Goal: Transaction & Acquisition: Purchase product/service

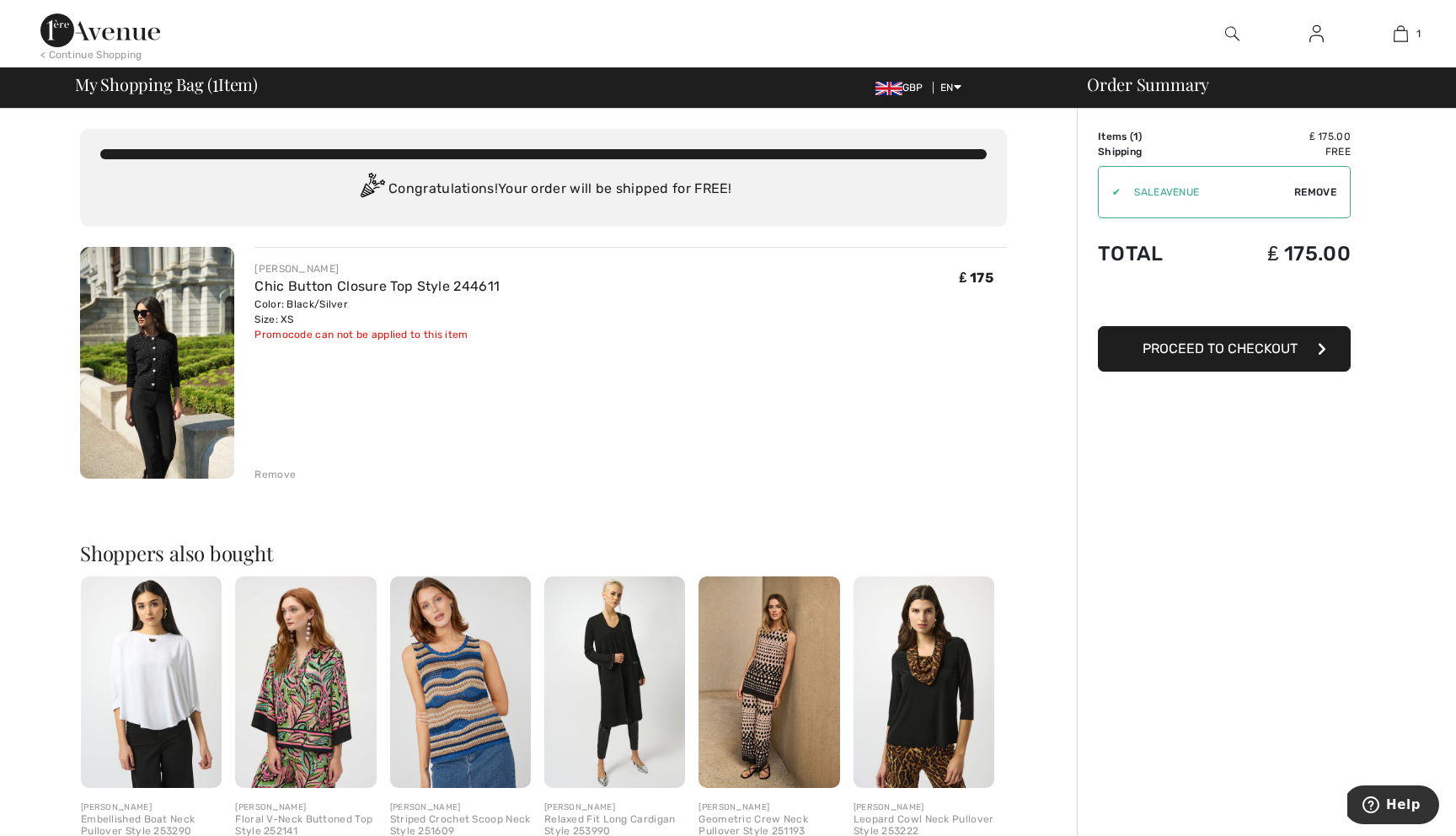
click at [1322, 189] on span "Remove" at bounding box center [1315, 192] width 42 height 15
click at [1190, 195] on input "TEXT" at bounding box center [1201, 192] width 204 height 50
type input "Q"
click at [1316, 189] on span "Apply" at bounding box center [1321, 192] width 34 height 15
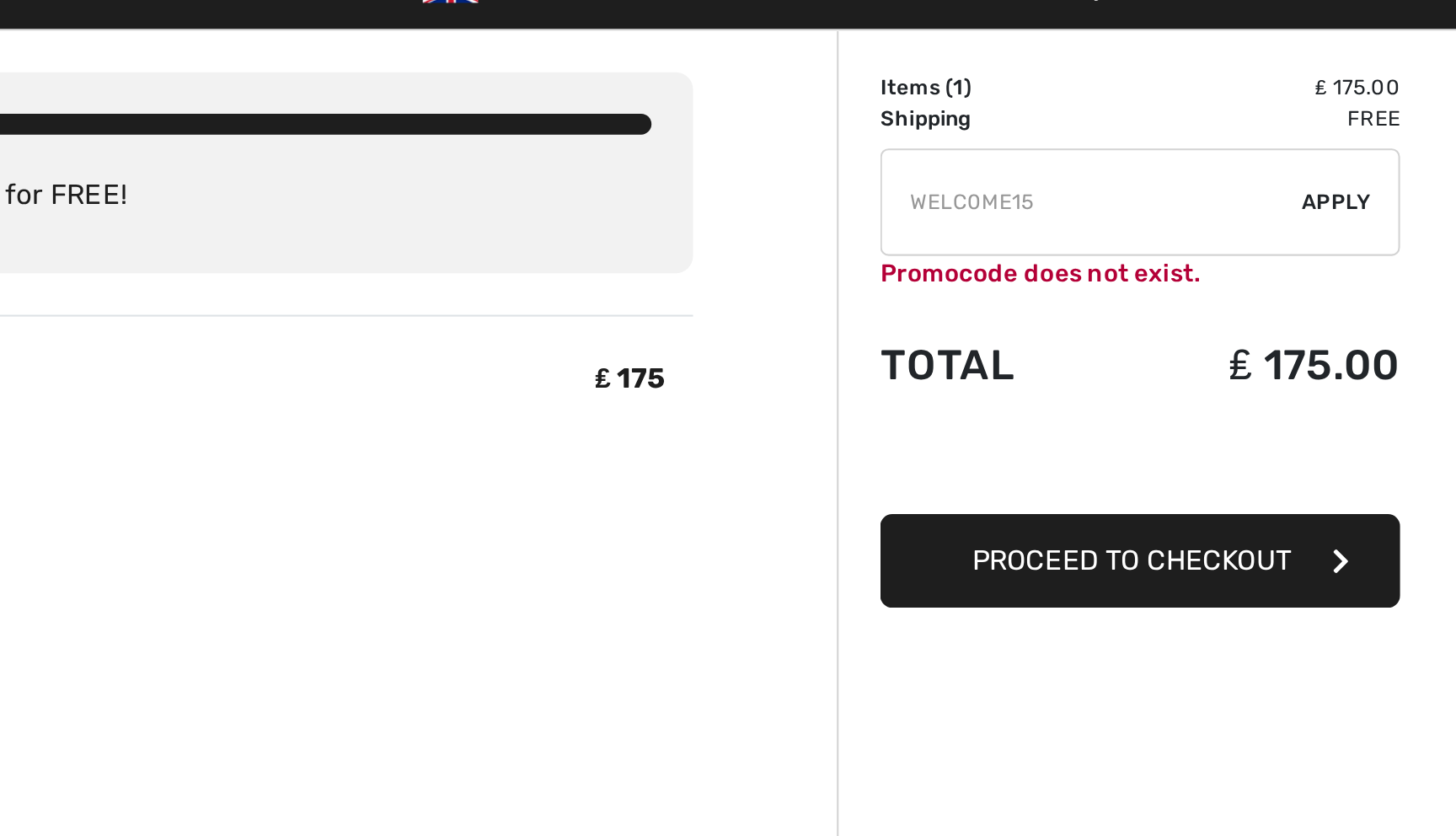
click at [1240, 191] on input "TEXT" at bounding box center [1201, 192] width 204 height 50
click at [1321, 188] on span "Apply" at bounding box center [1321, 192] width 34 height 15
click at [1213, 184] on input "TEXT" at bounding box center [1201, 192] width 204 height 50
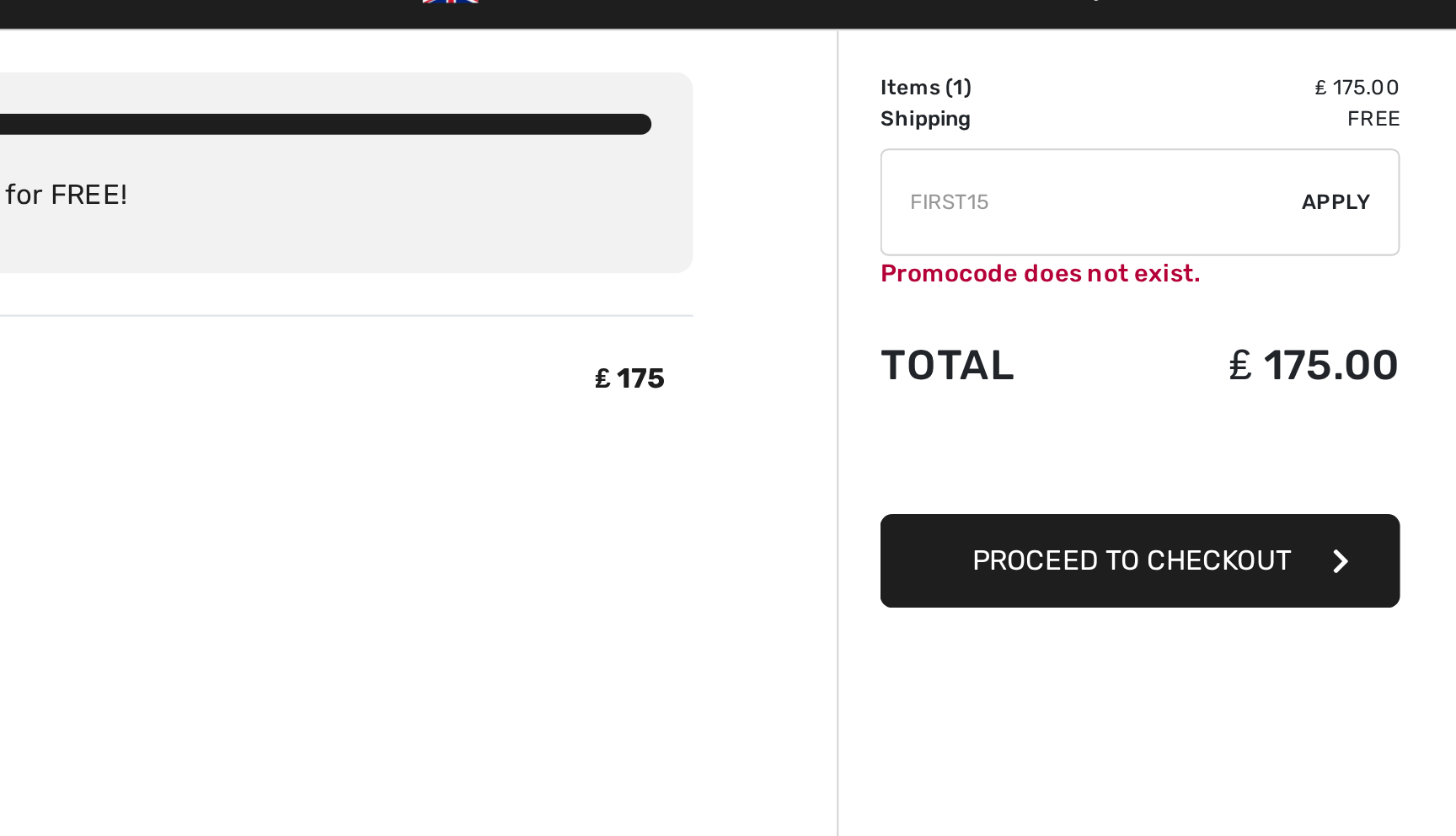
type input "FIRST15"
click at [1325, 187] on span "Apply" at bounding box center [1321, 192] width 34 height 15
click at [1231, 187] on input "TEXT" at bounding box center [1201, 192] width 204 height 50
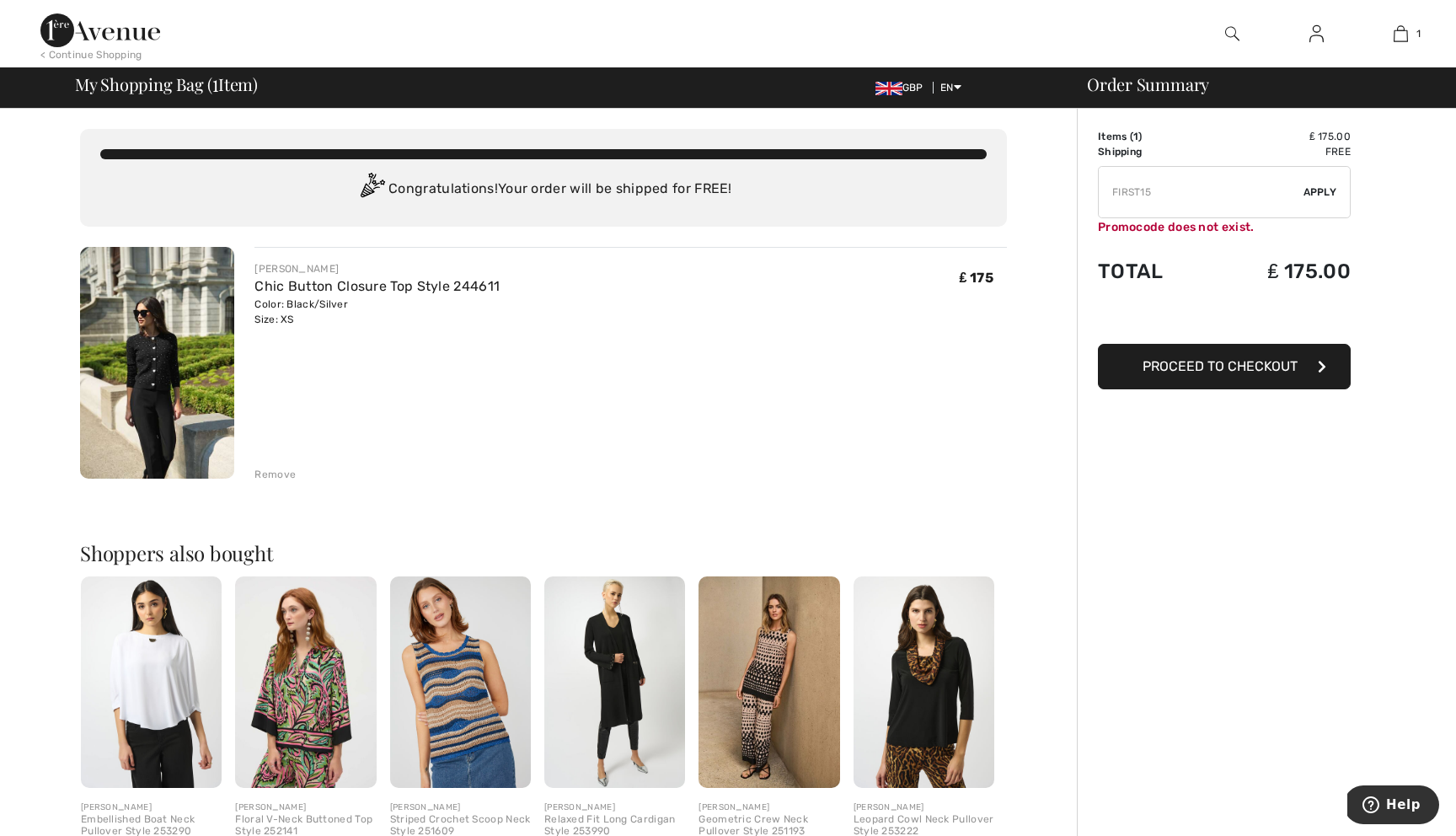
click at [122, 422] on img at bounding box center [157, 362] width 154 height 231
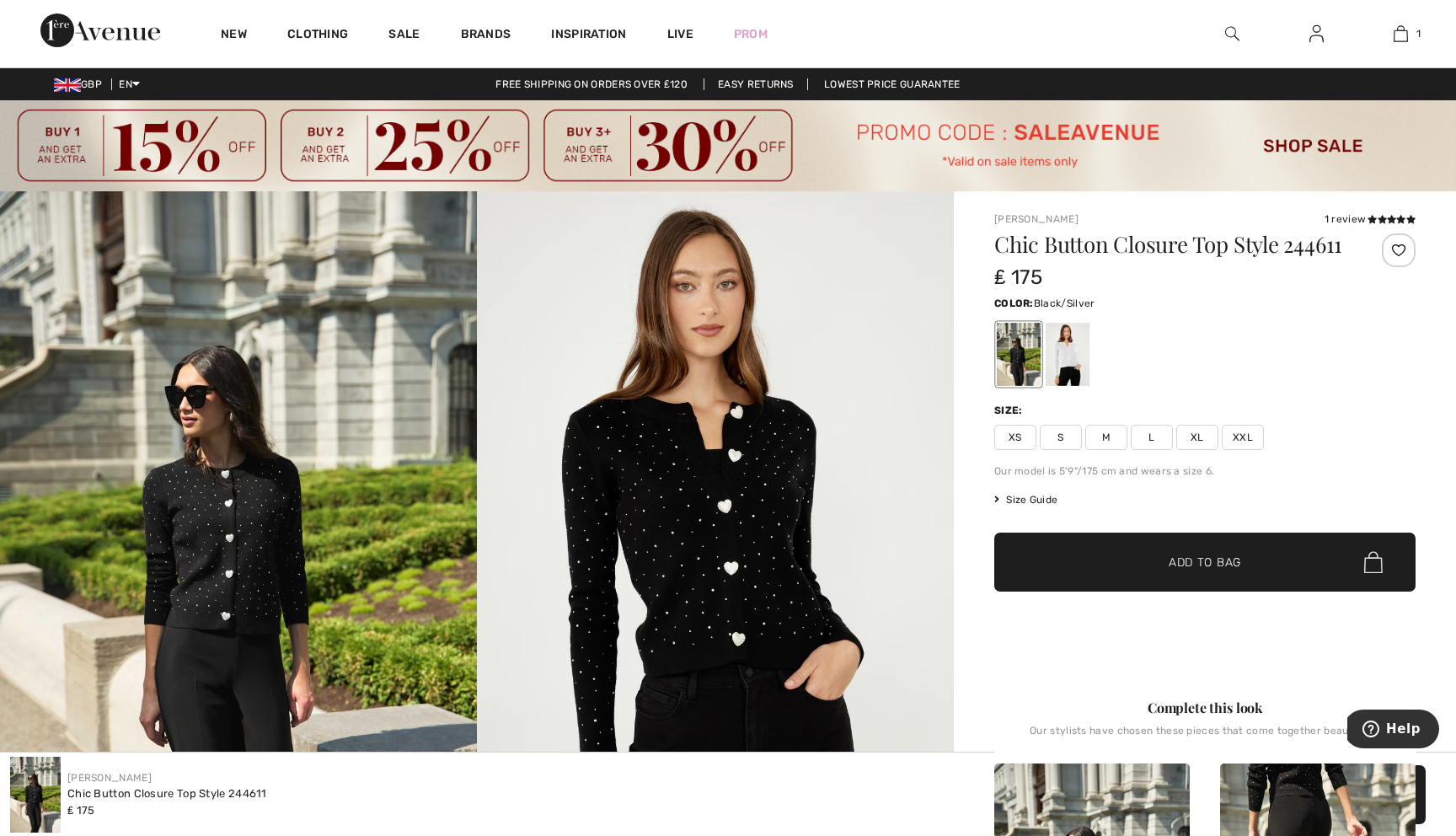
click at [169, 130] on img at bounding box center [728, 146] width 1456 height 91
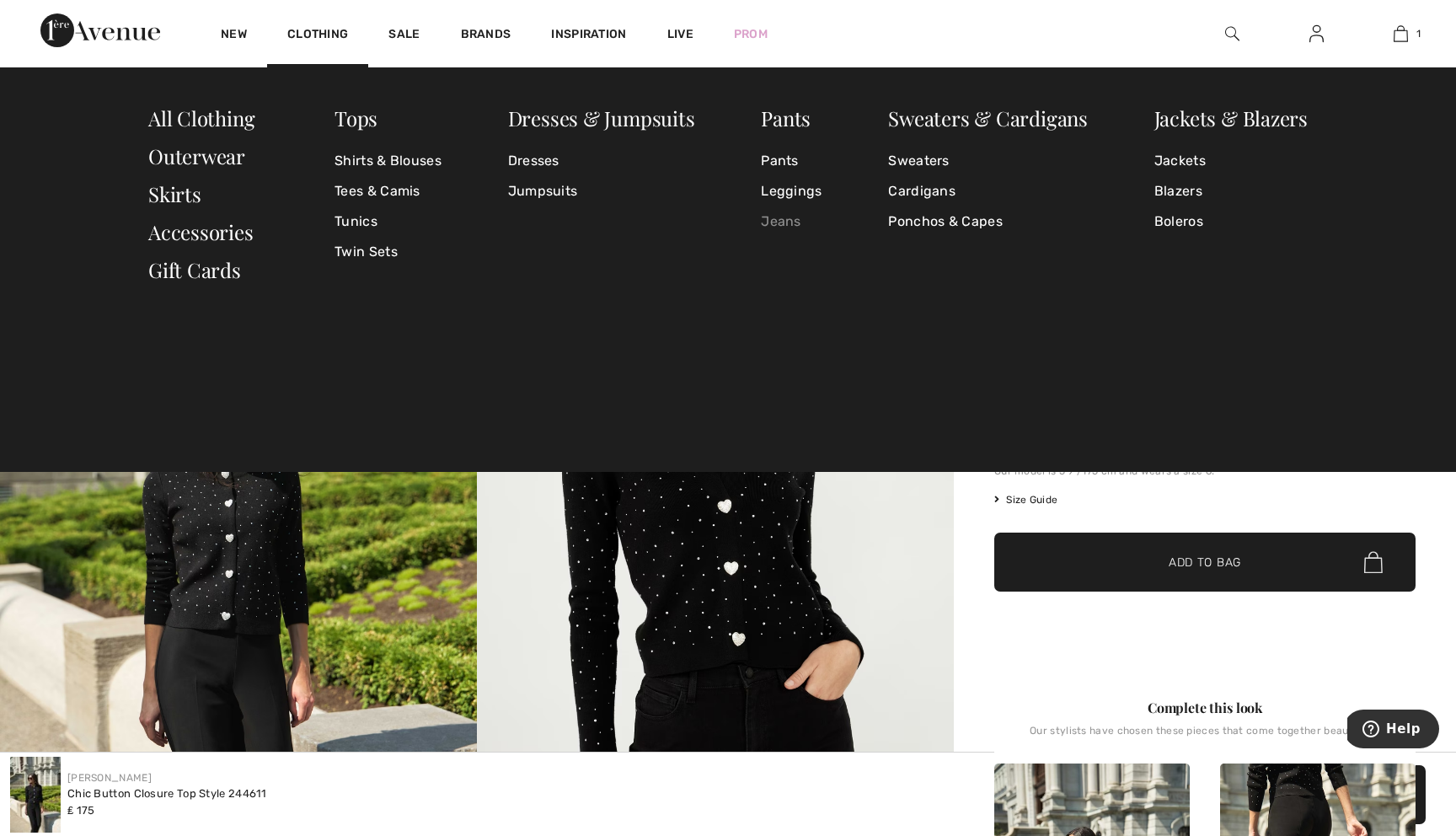
click at [774, 226] on link "Jeans" at bounding box center [792, 222] width 61 height 30
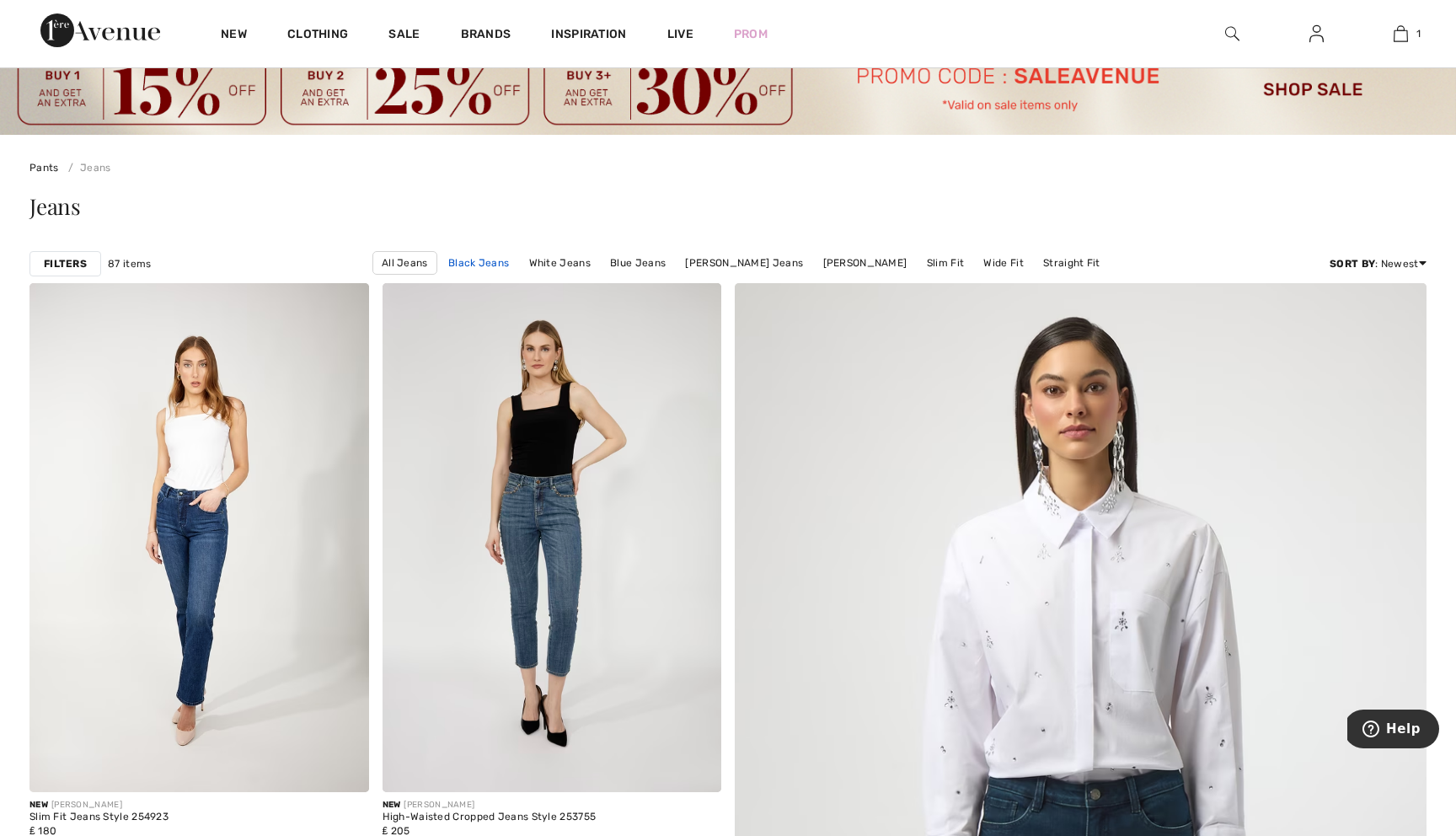
click at [465, 253] on link "Black Jeans" at bounding box center [479, 263] width 77 height 22
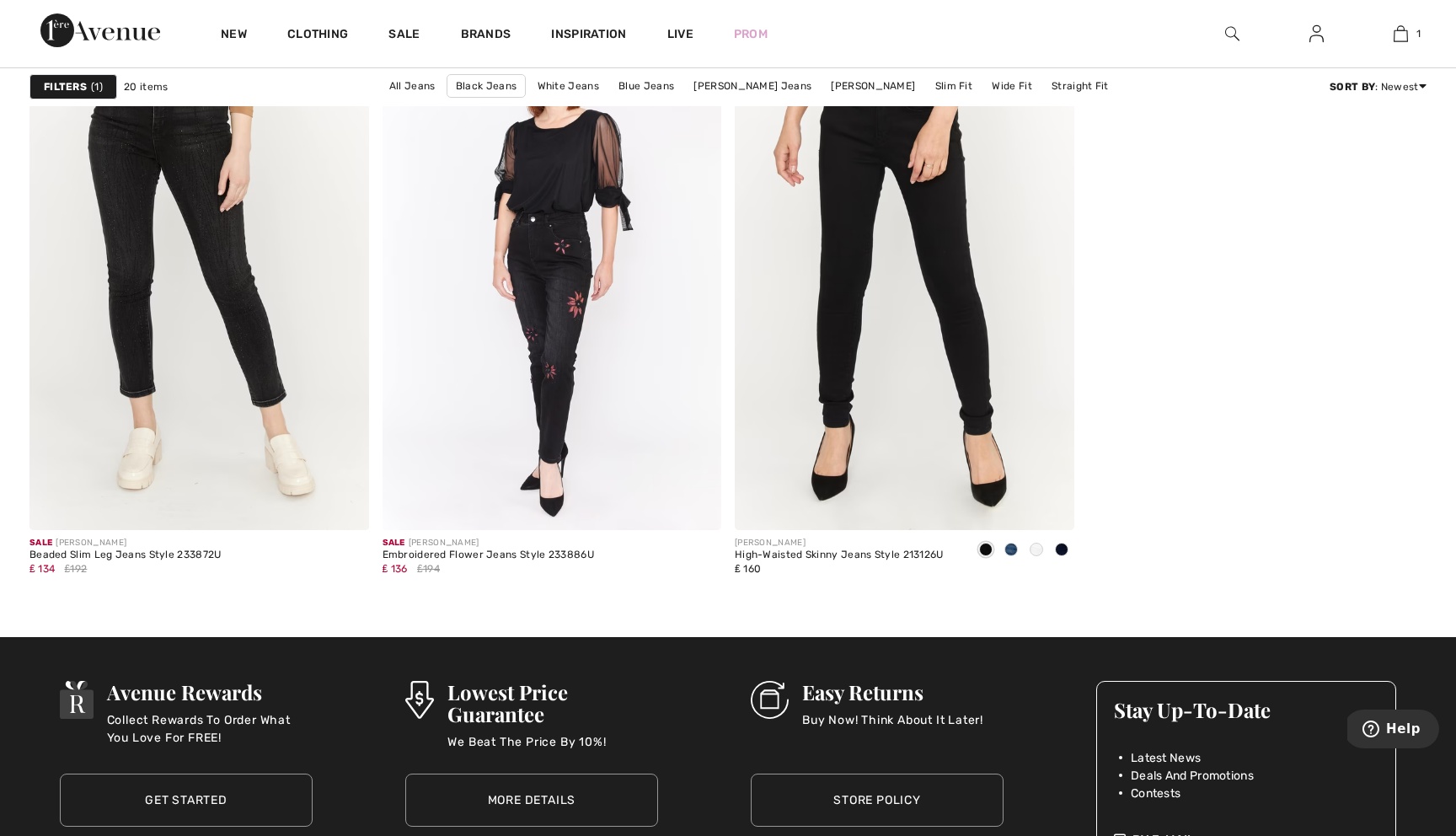
scroll to position [3366, 0]
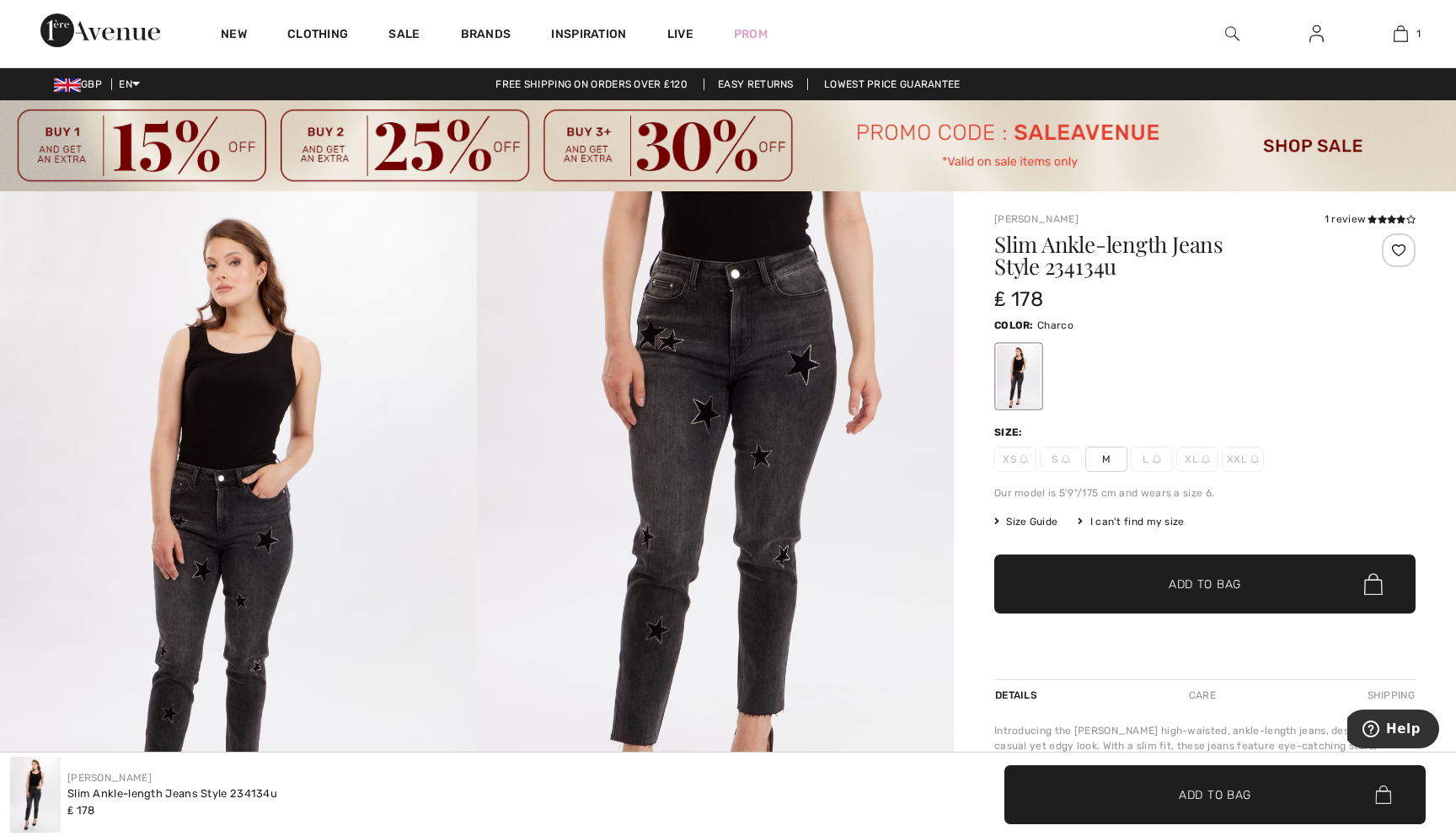
click at [606, 416] on img at bounding box center [715, 549] width 477 height 716
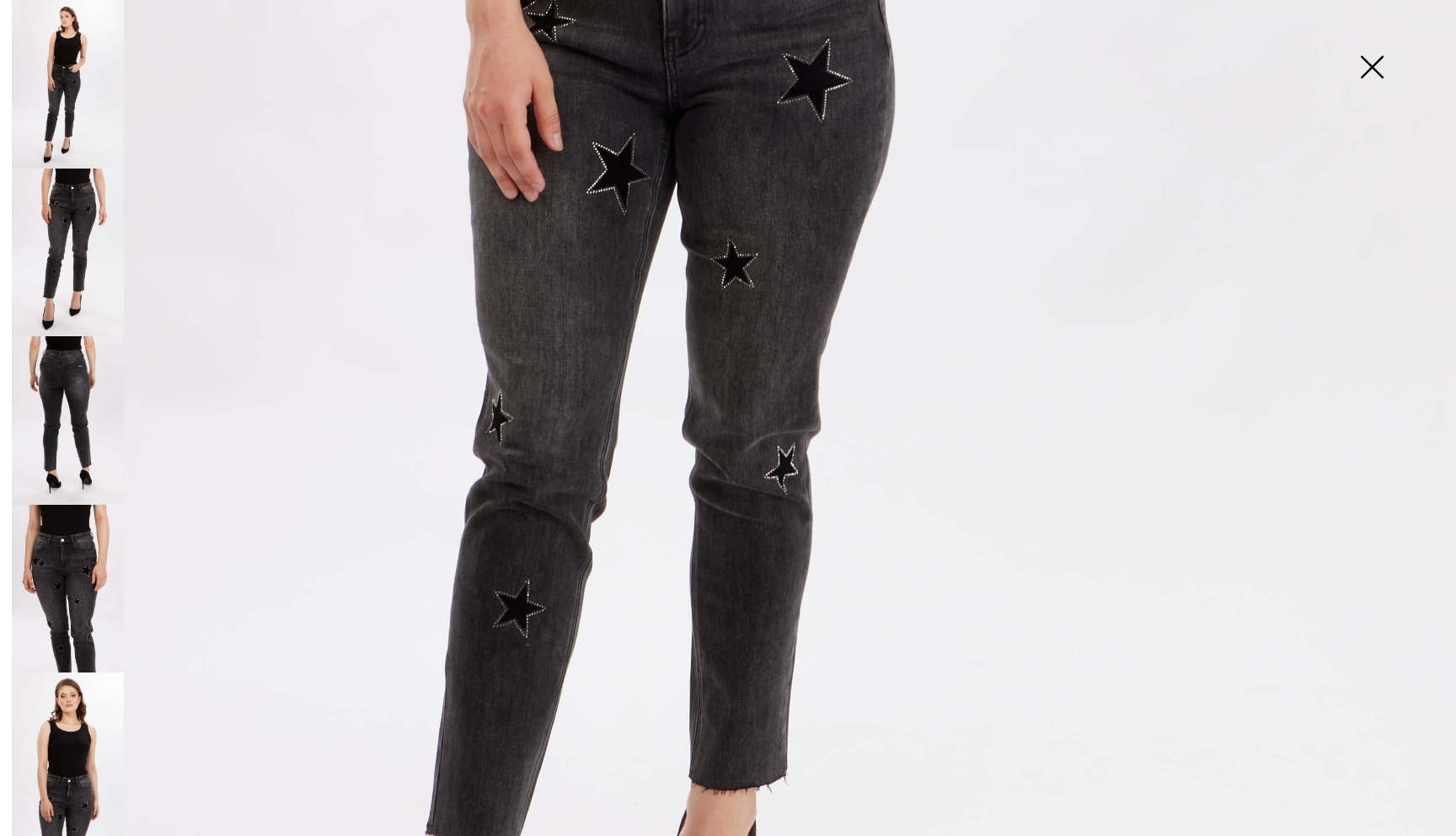
scroll to position [1015, 0]
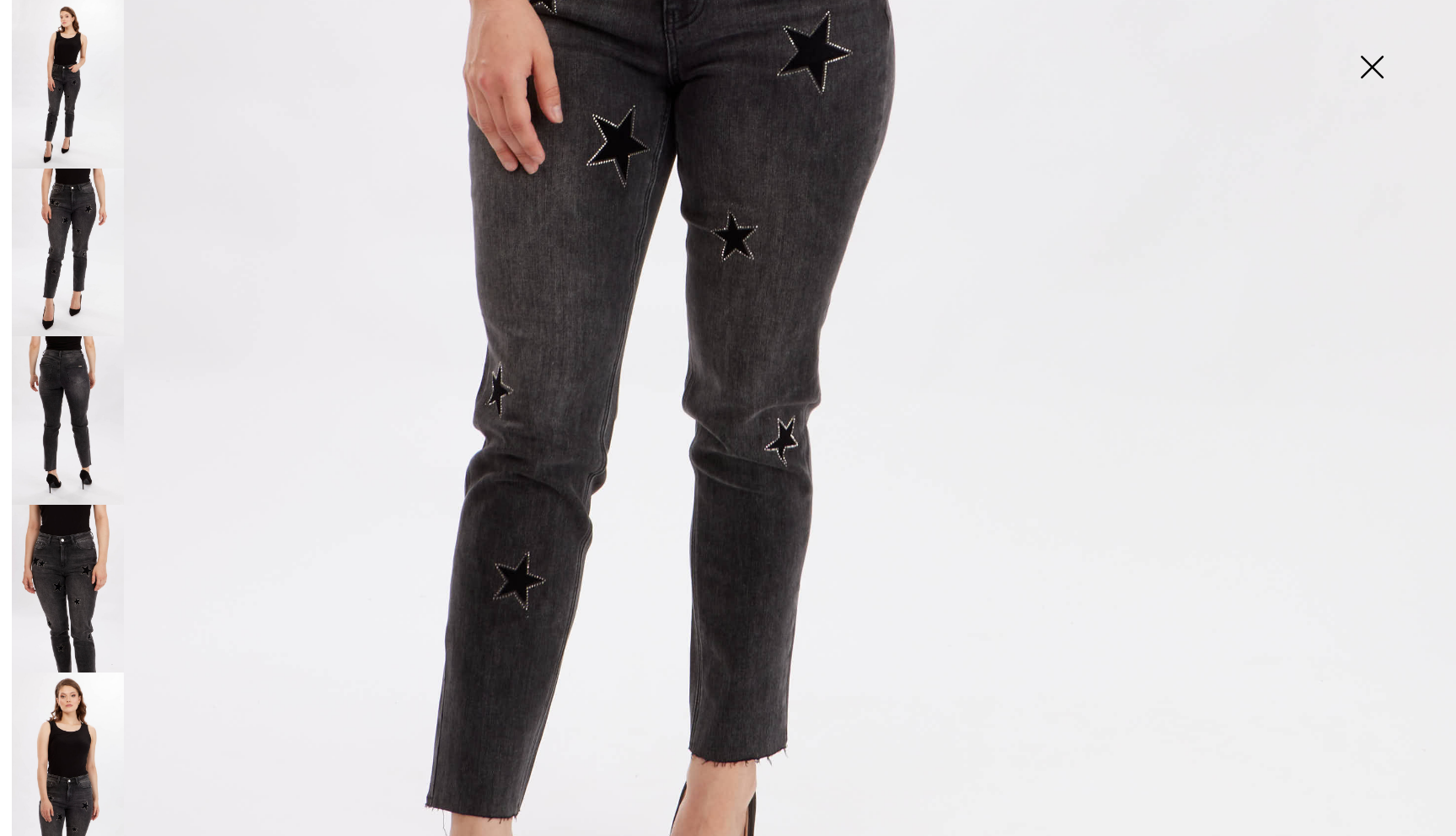
click at [1370, 65] on img at bounding box center [1372, 68] width 84 height 87
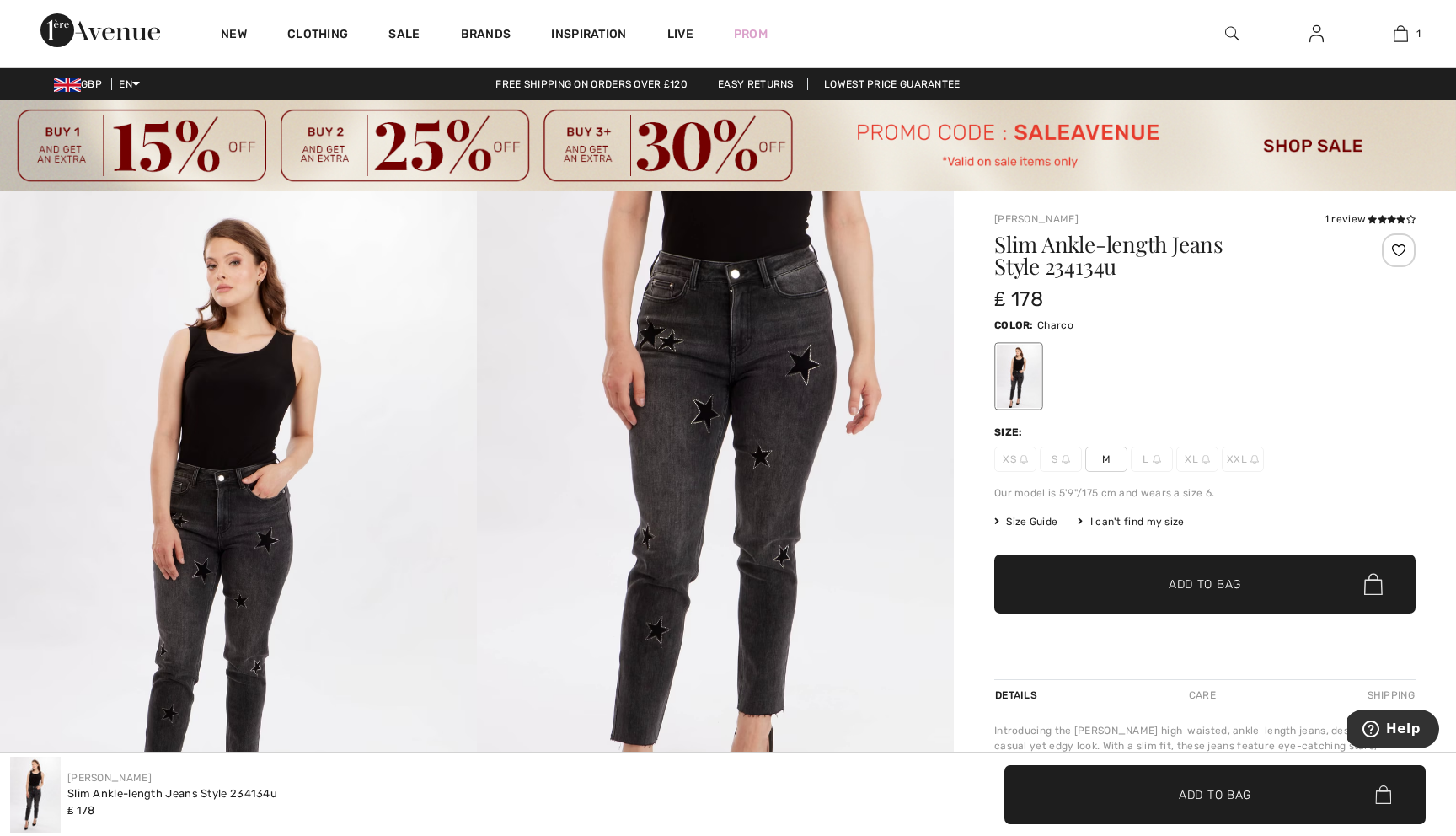
click at [1012, 463] on span "XS" at bounding box center [1015, 459] width 42 height 25
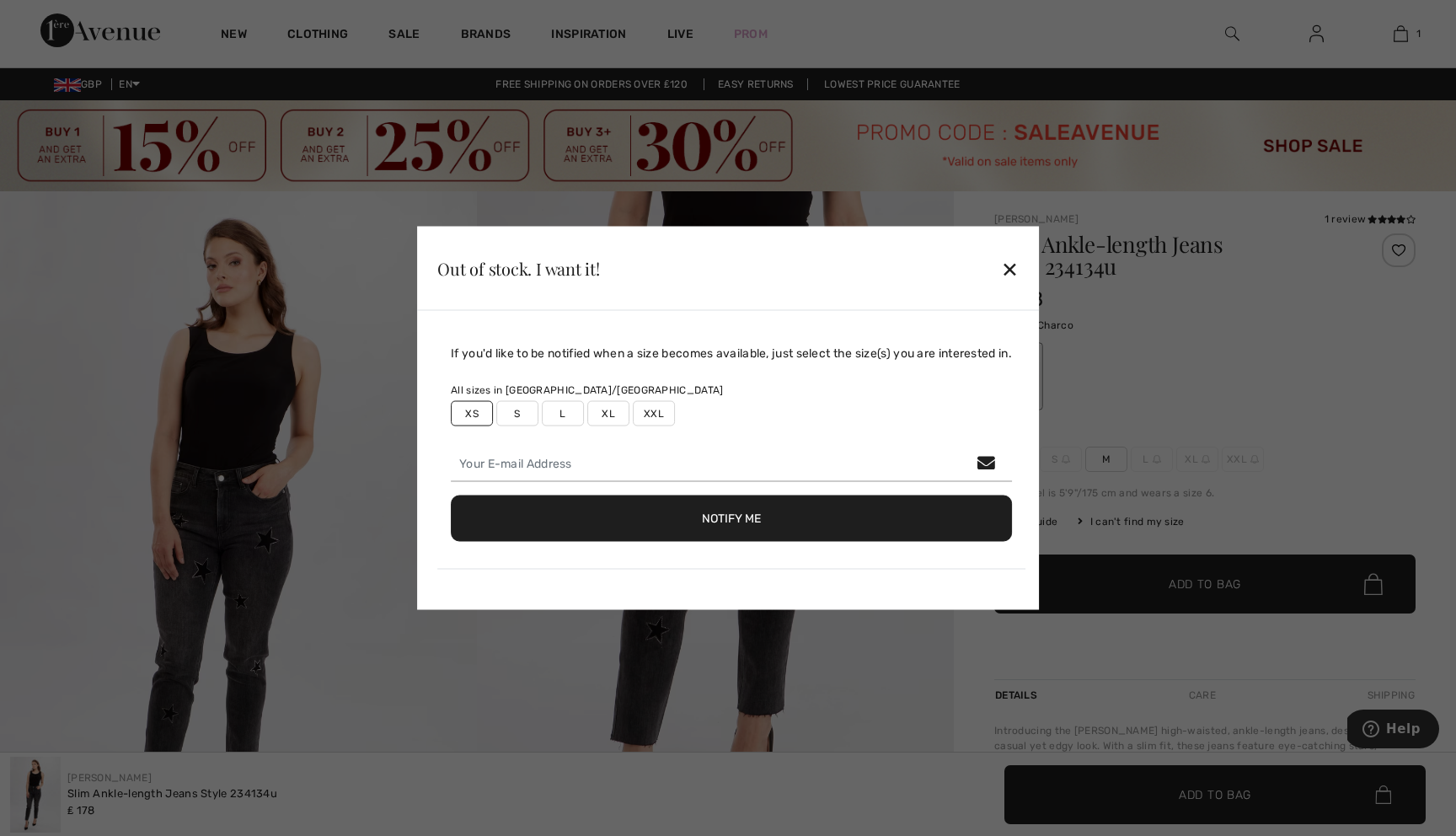
click at [1104, 284] on div at bounding box center [728, 418] width 1456 height 836
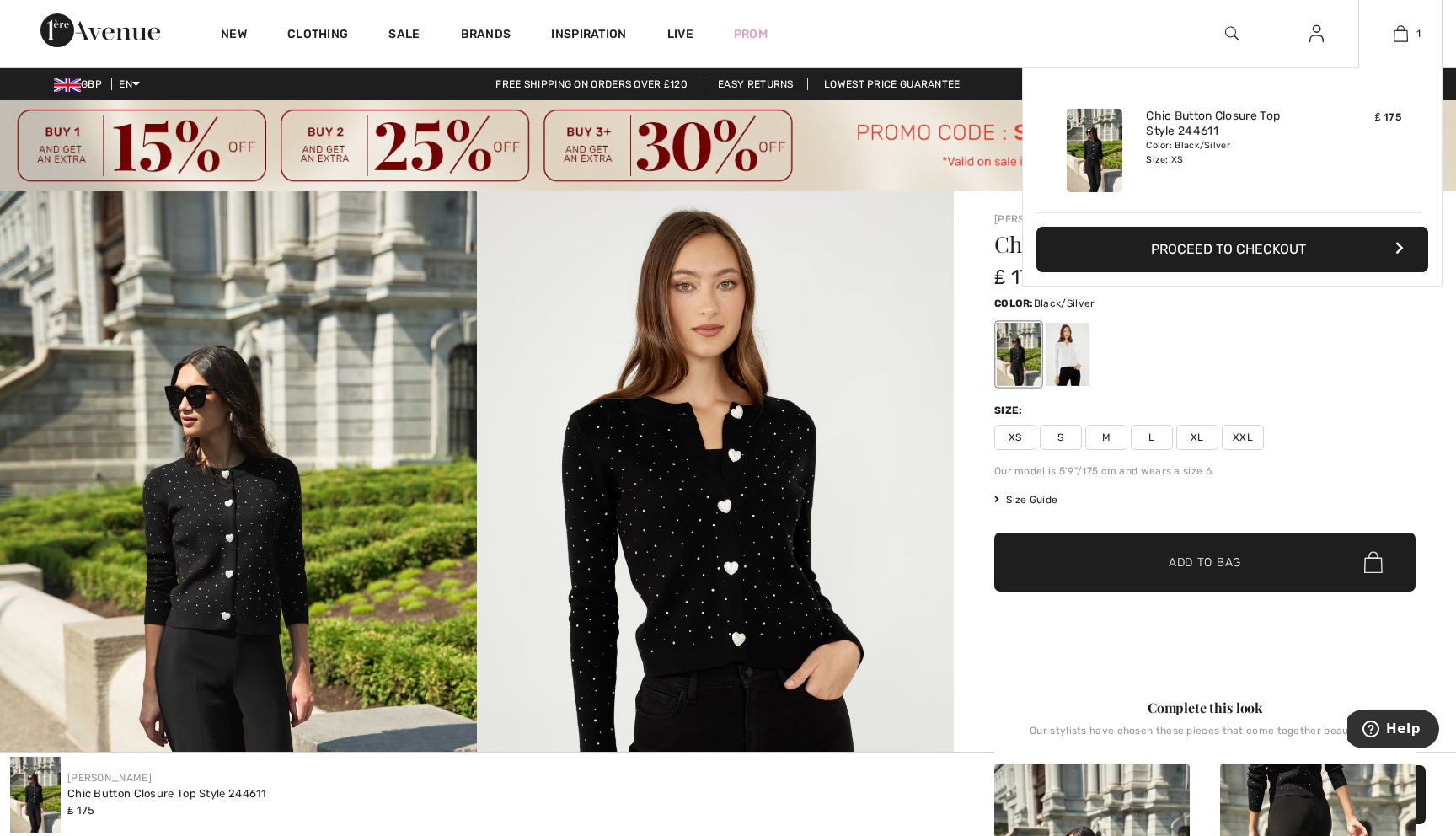
click at [1284, 246] on button "Proceed to Checkout" at bounding box center [1232, 249] width 392 height 46
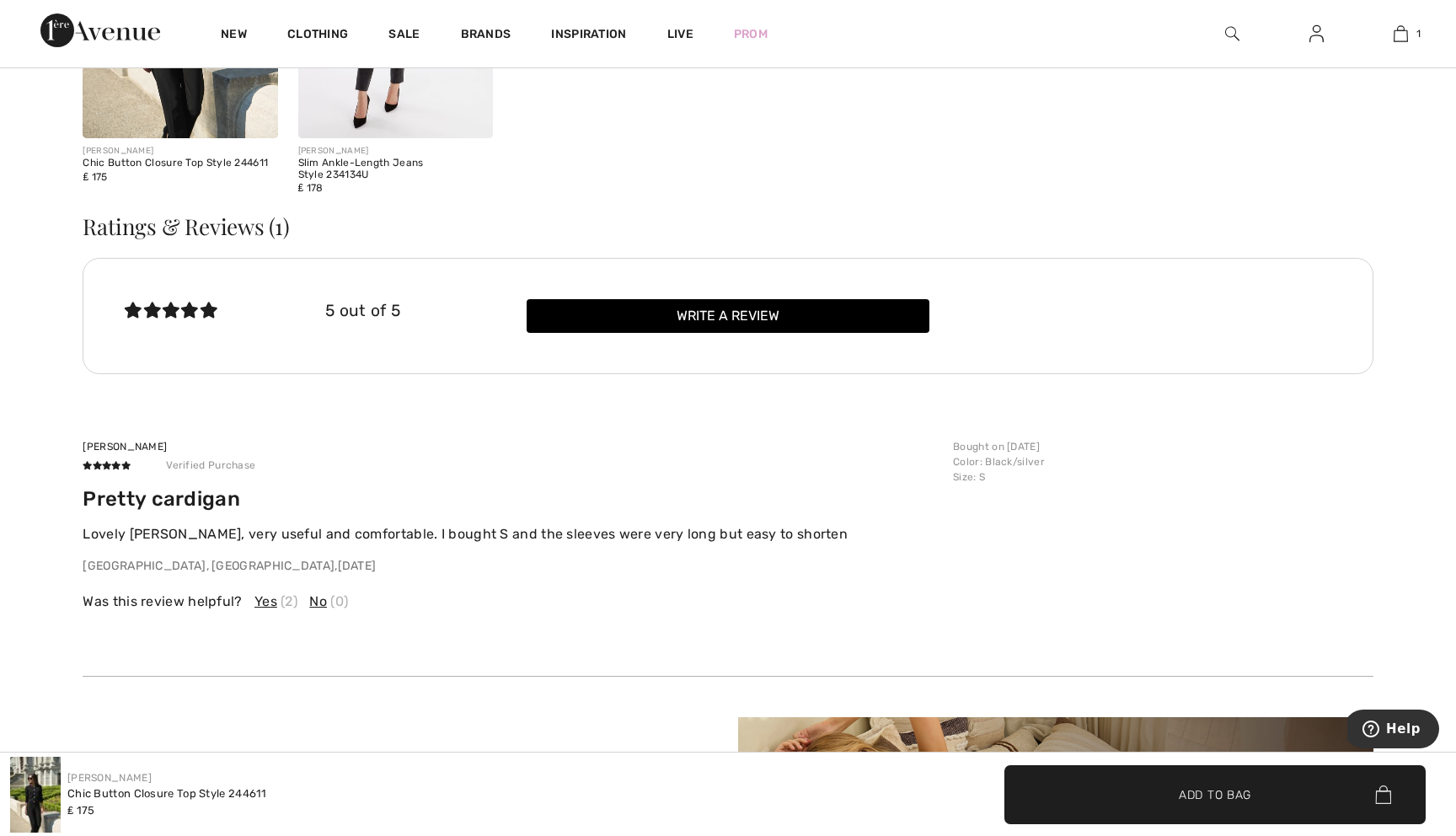
scroll to position [3611, 0]
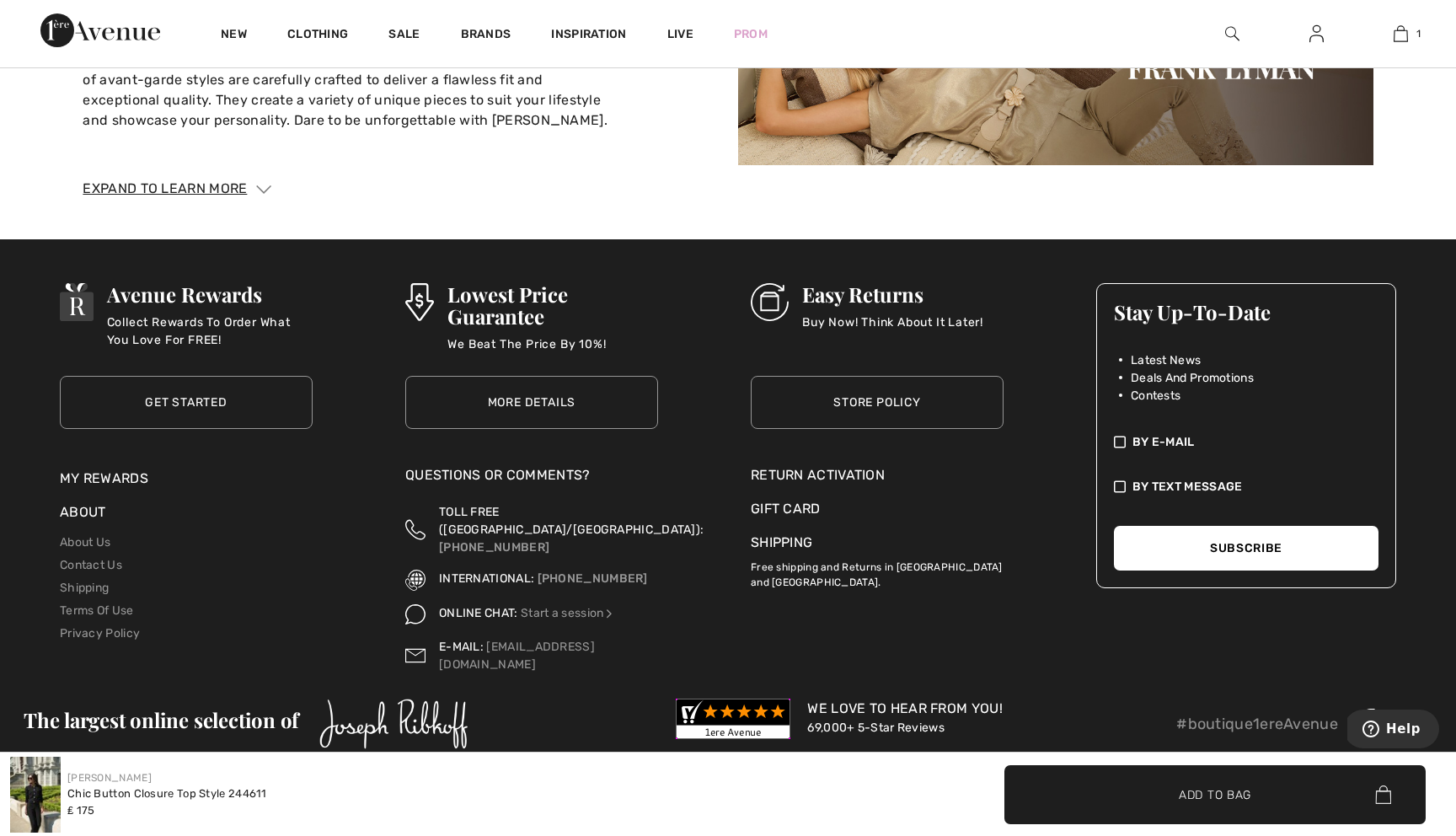
click at [1132, 441] on span "By E-mail" at bounding box center [1164, 442] width 63 height 18
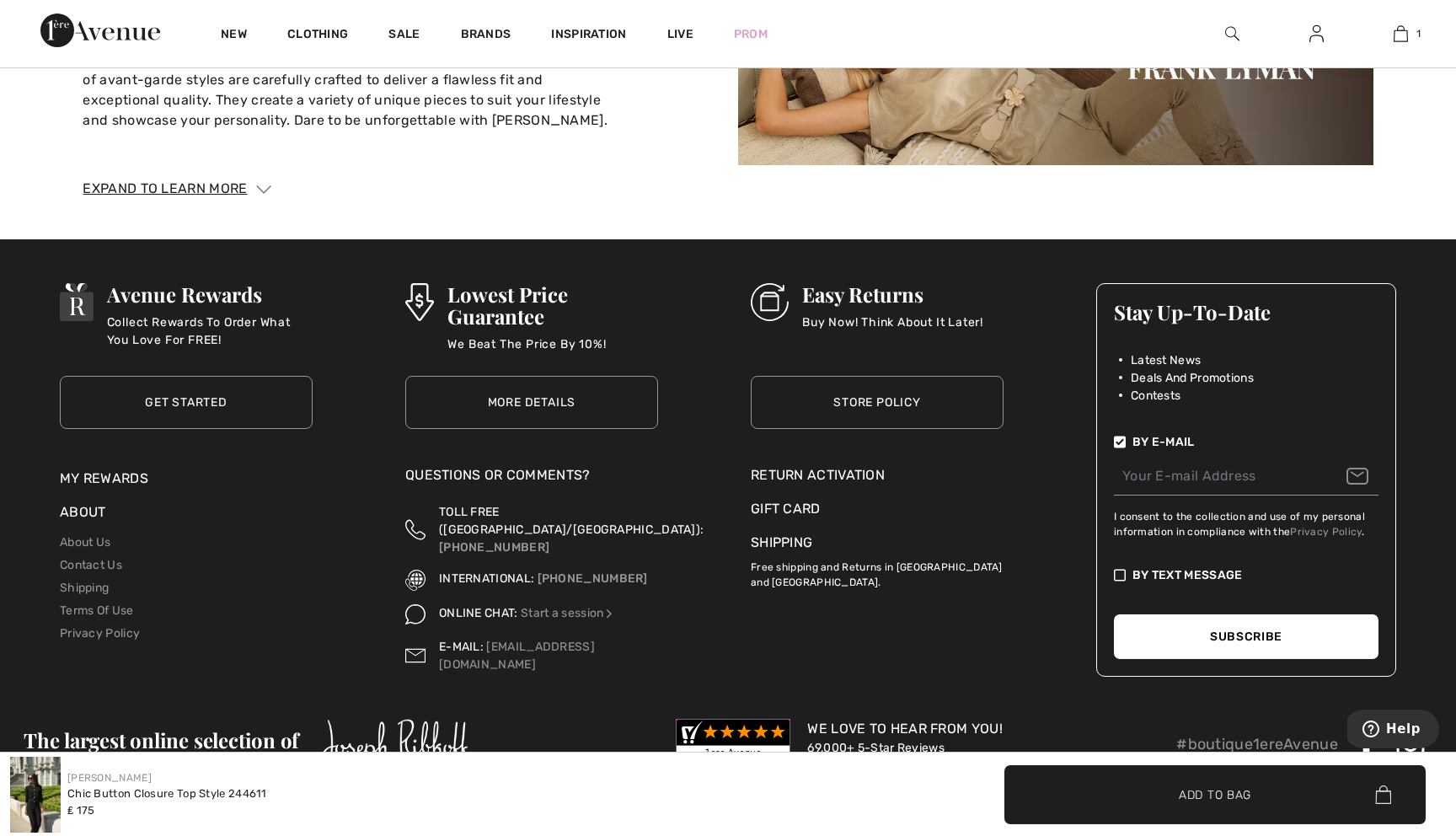
click at [1175, 475] on input "email" at bounding box center [1246, 476] width 264 height 38
type input "lvfashionflorida@gmail.com"
click at [1166, 637] on button "Subscribe" at bounding box center [1246, 637] width 264 height 45
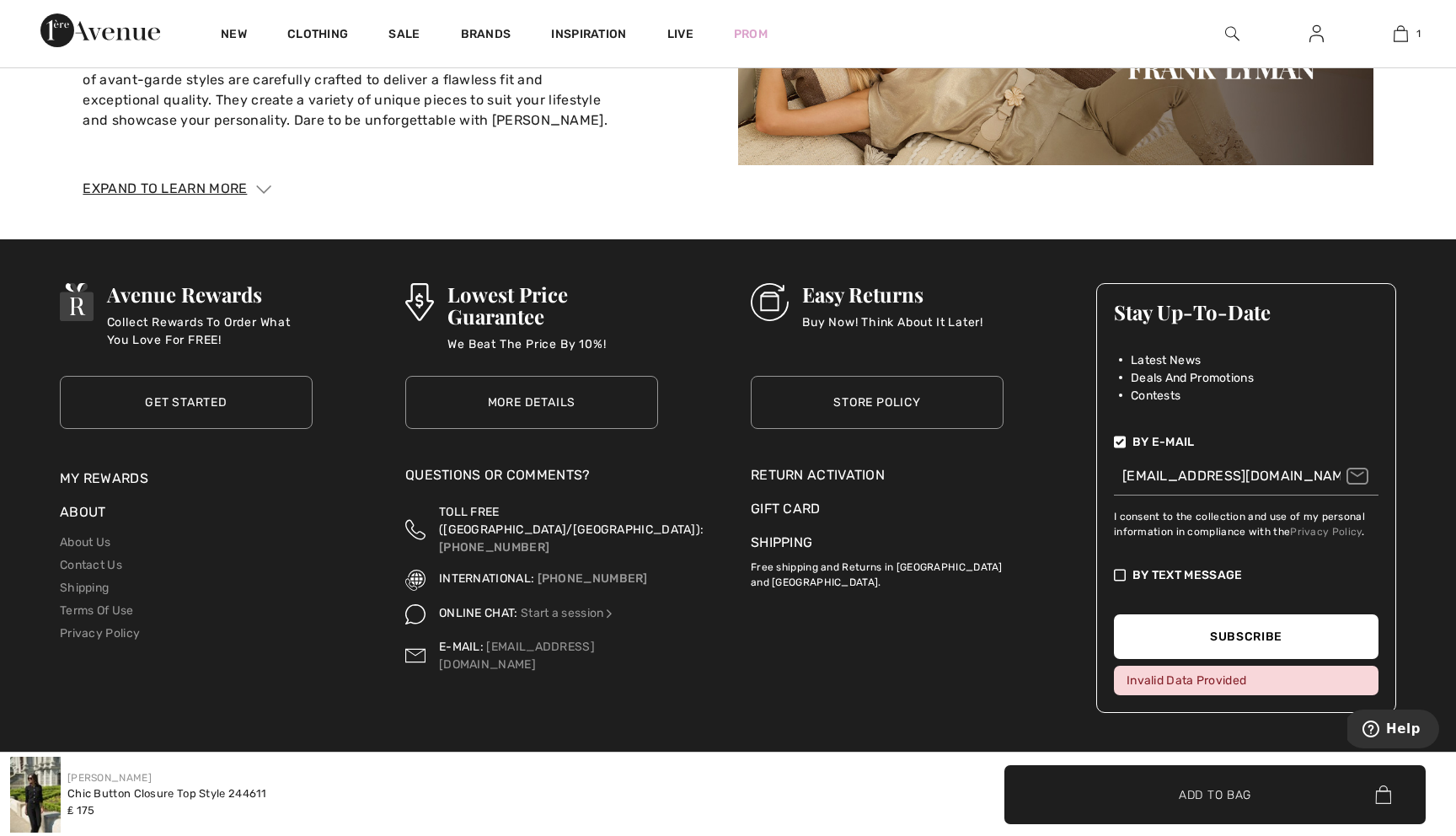
click at [1235, 638] on button "Subscribe" at bounding box center [1246, 637] width 264 height 45
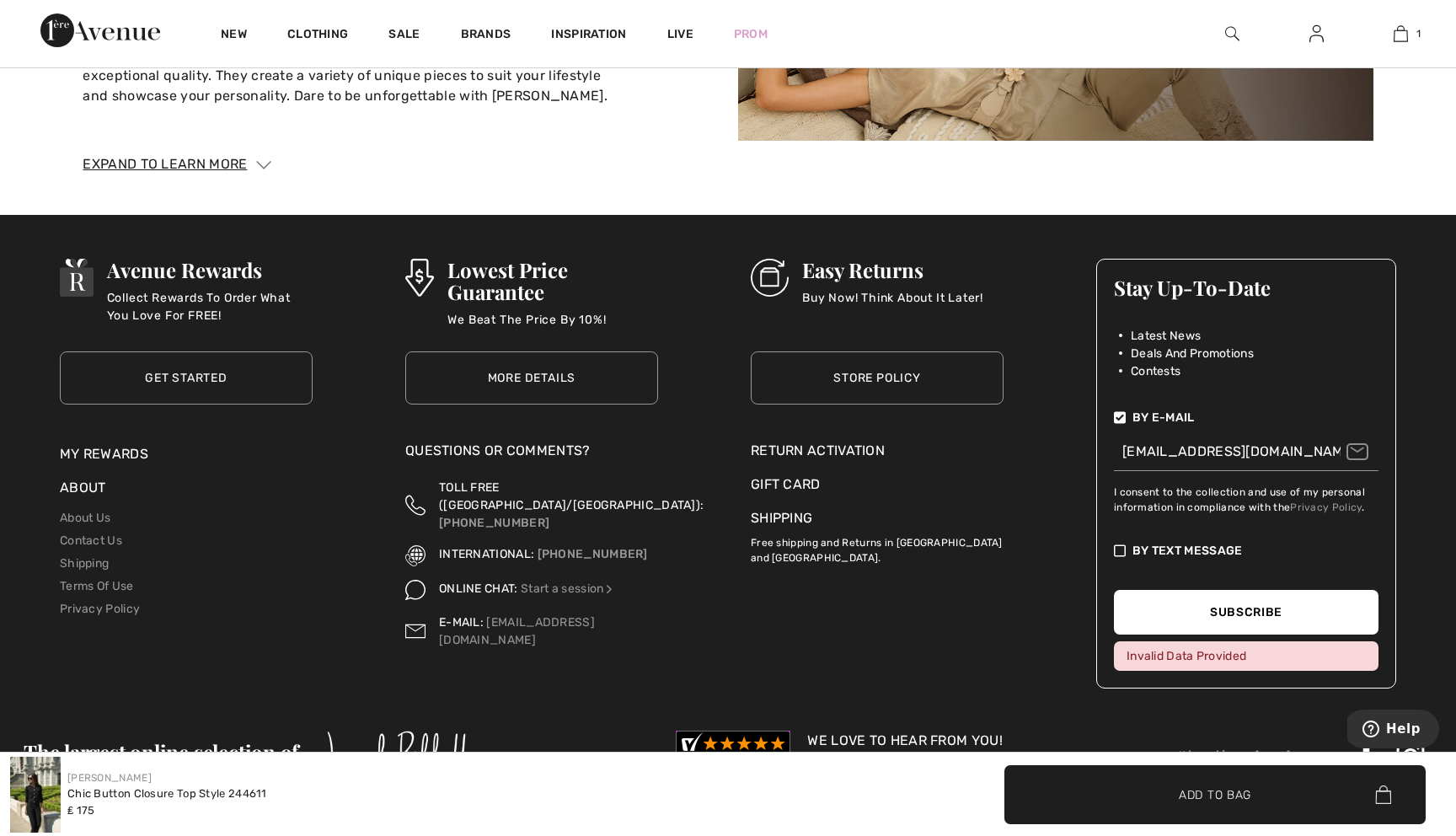
scroll to position [3643, 0]
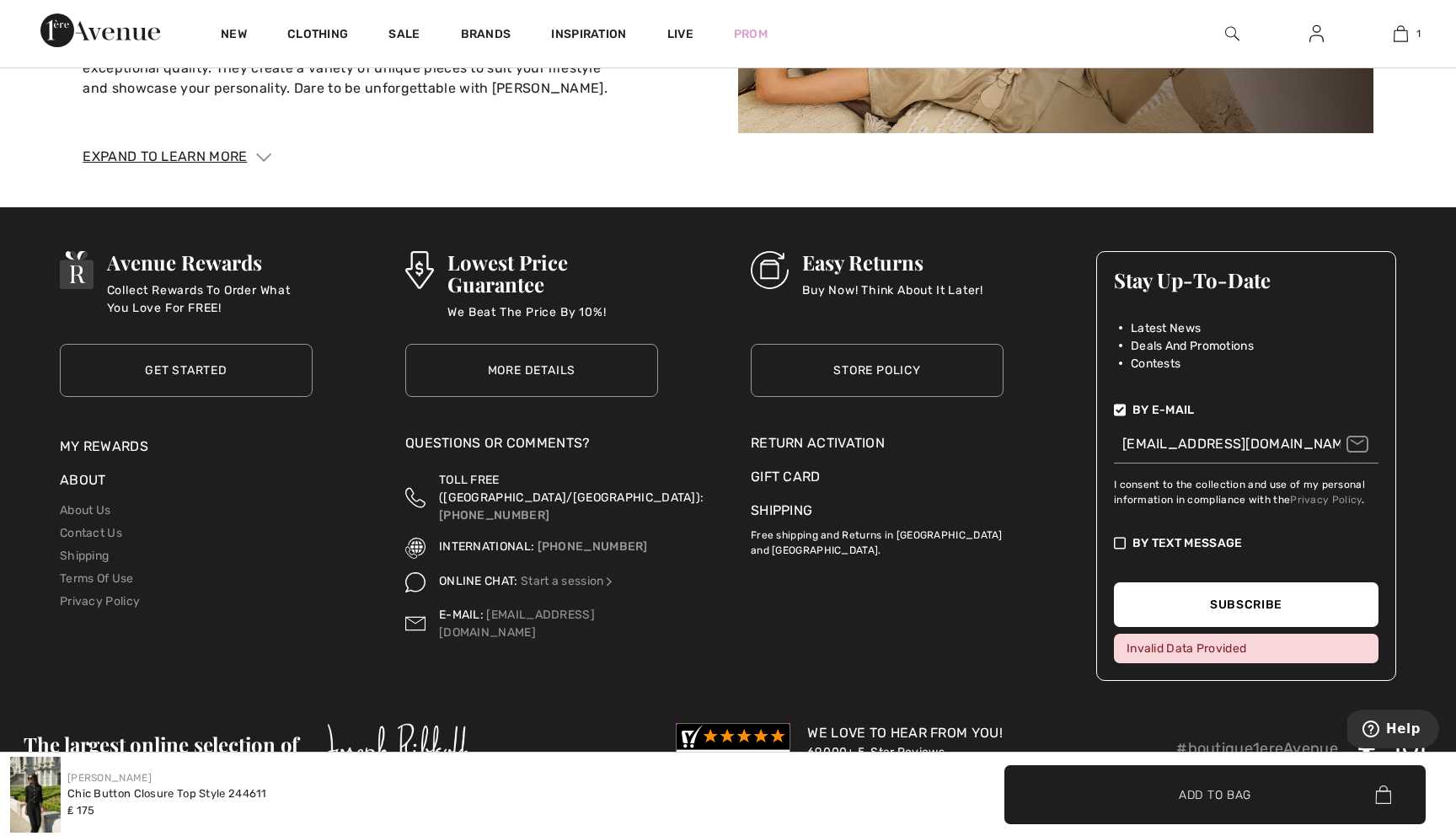
click at [1364, 448] on input "lvfashionflorida@gmail.com" at bounding box center [1246, 445] width 264 height 38
click at [1239, 604] on button "Subscribe" at bounding box center [1246, 605] width 264 height 45
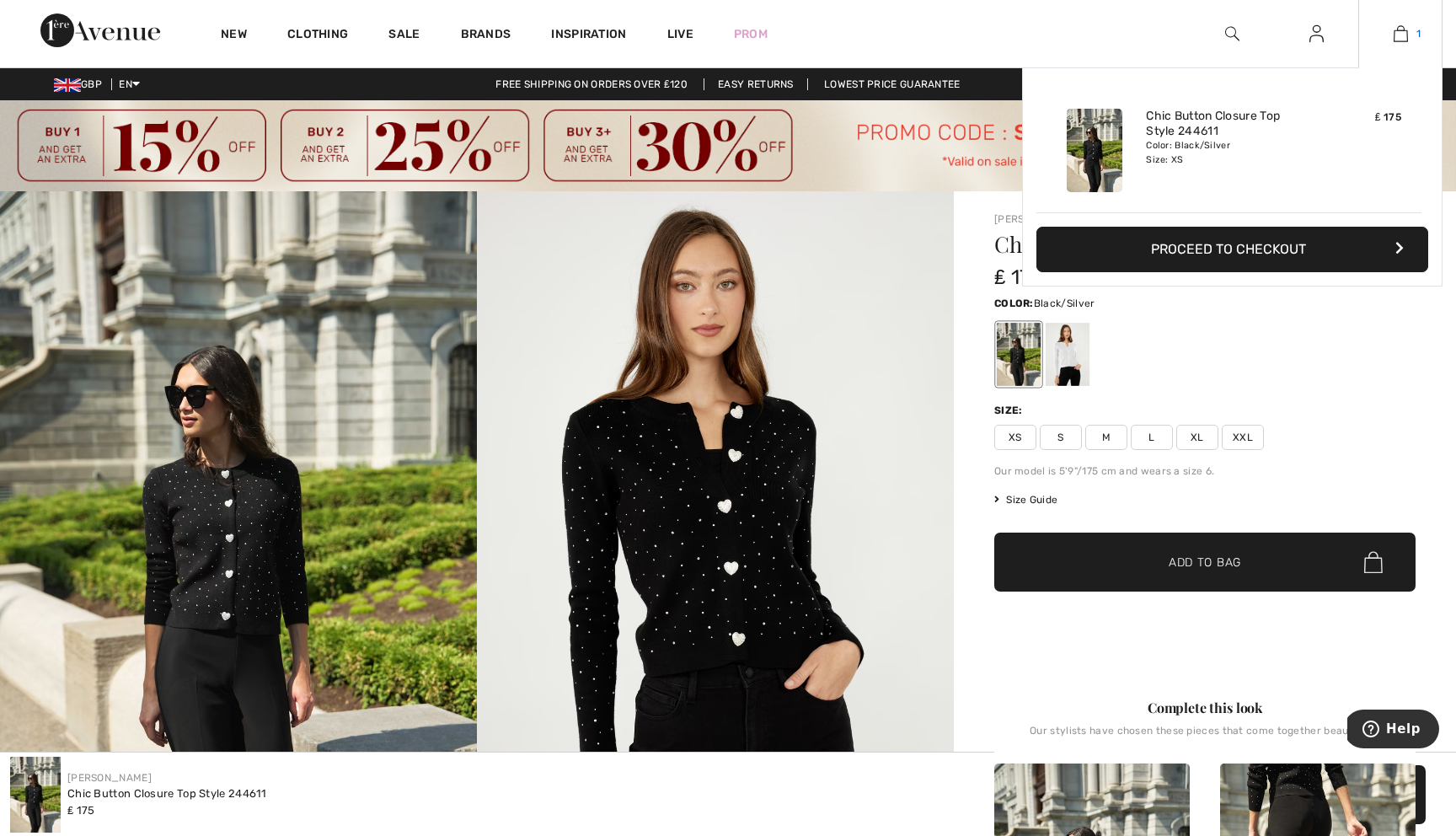
click at [1409, 33] on link "1" at bounding box center [1400, 33] width 82 height 21
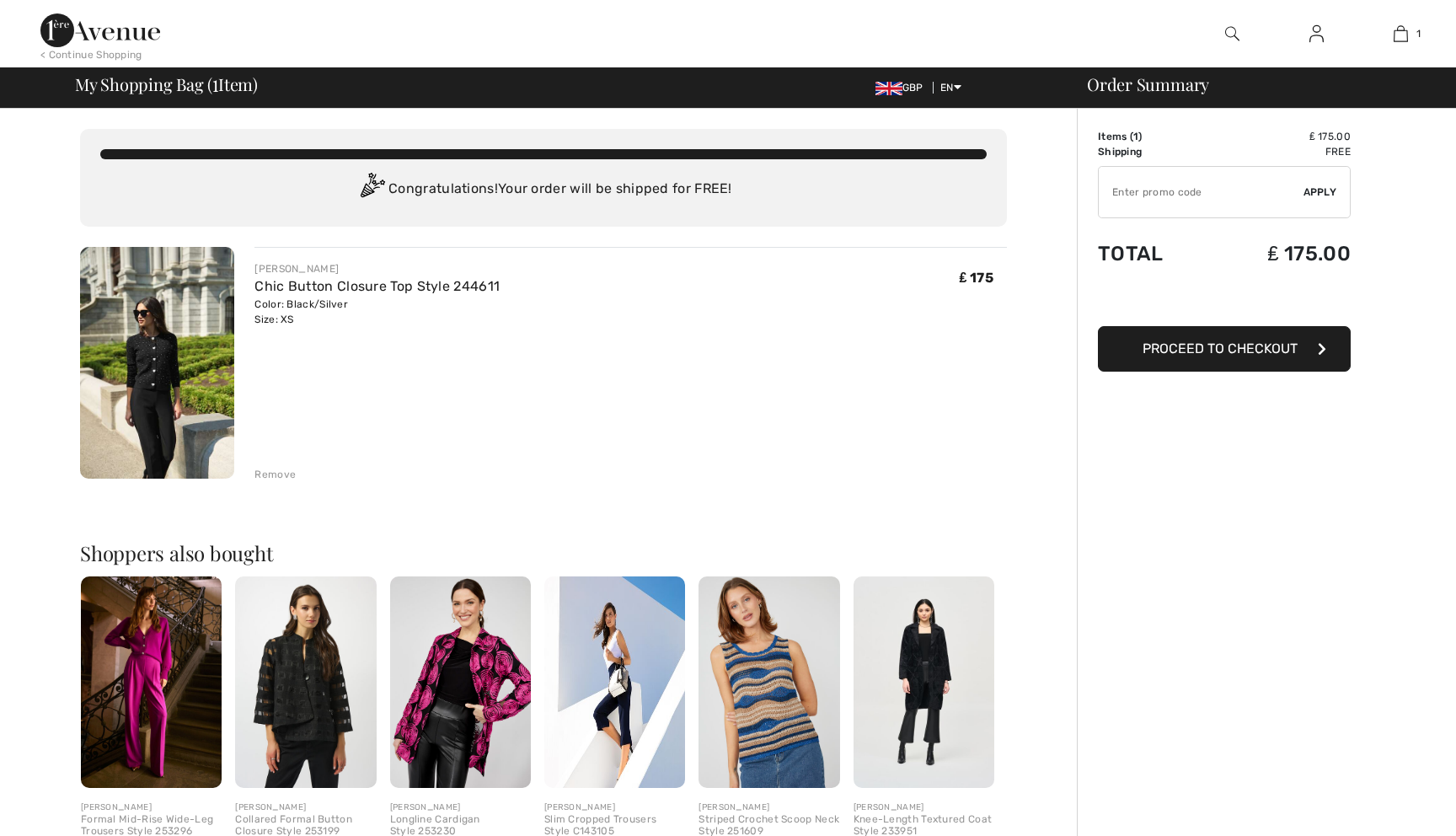
click at [1242, 195] on input "TEXT" at bounding box center [1201, 192] width 204 height 50
type input "NEW15"
click at [1328, 191] on span "Apply" at bounding box center [1321, 192] width 34 height 15
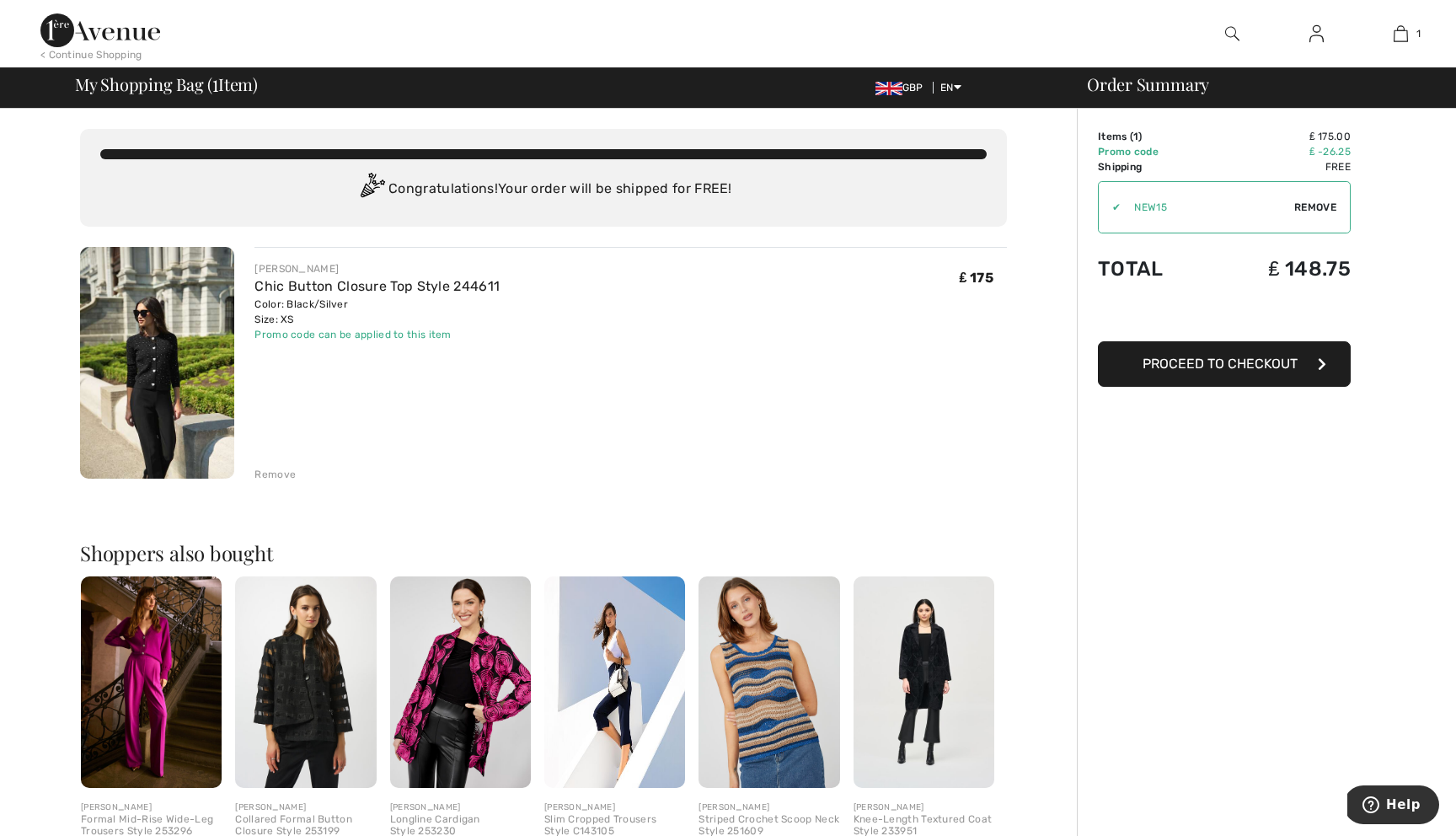
click at [1210, 373] on button "Proceed to Checkout" at bounding box center [1225, 364] width 253 height 46
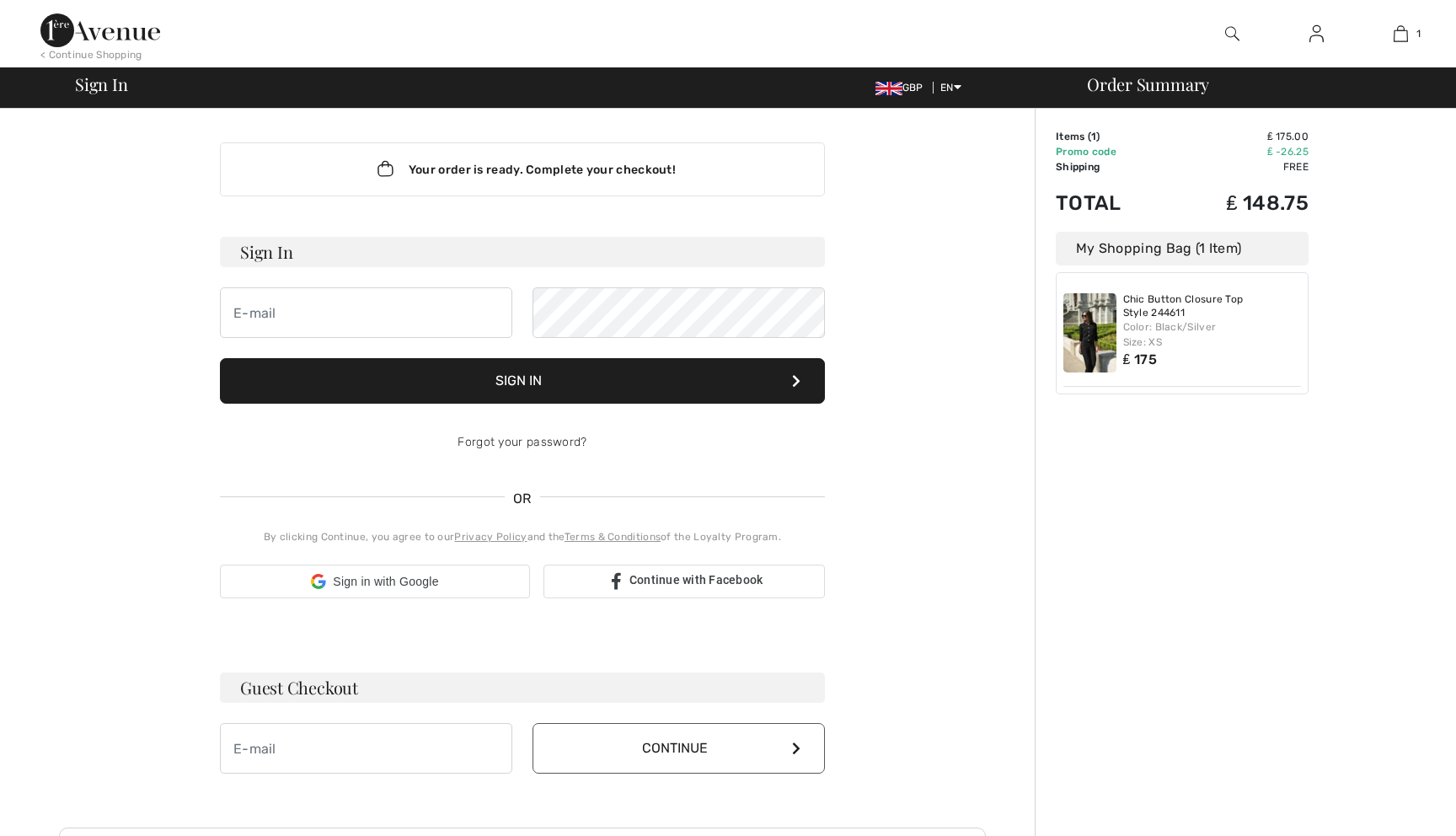
scroll to position [222, 0]
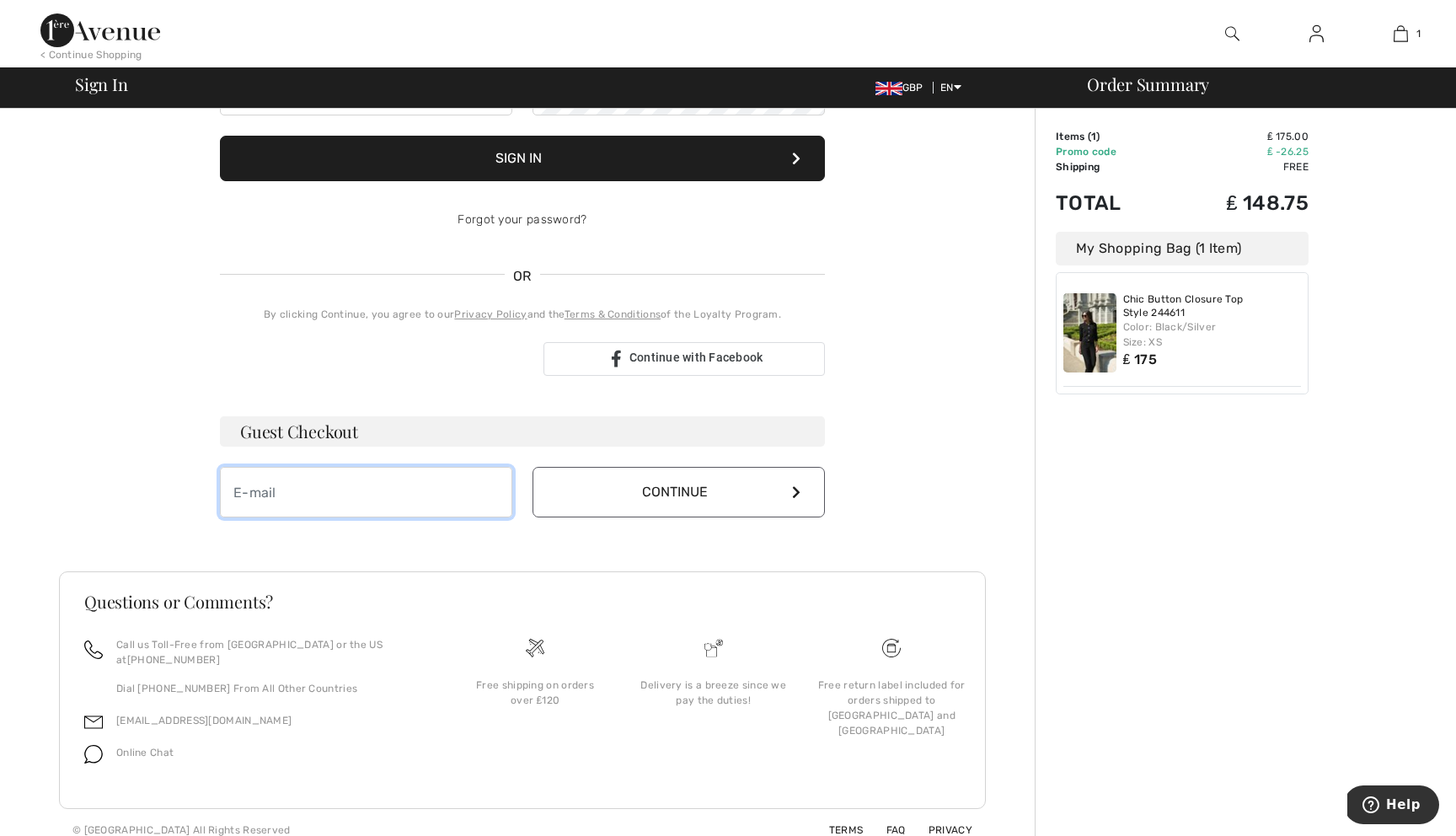
click at [464, 498] on input "email" at bounding box center [366, 492] width 292 height 50
type input "ladnat007@gmail.com"
click at [689, 501] on button "Continue" at bounding box center [679, 492] width 292 height 50
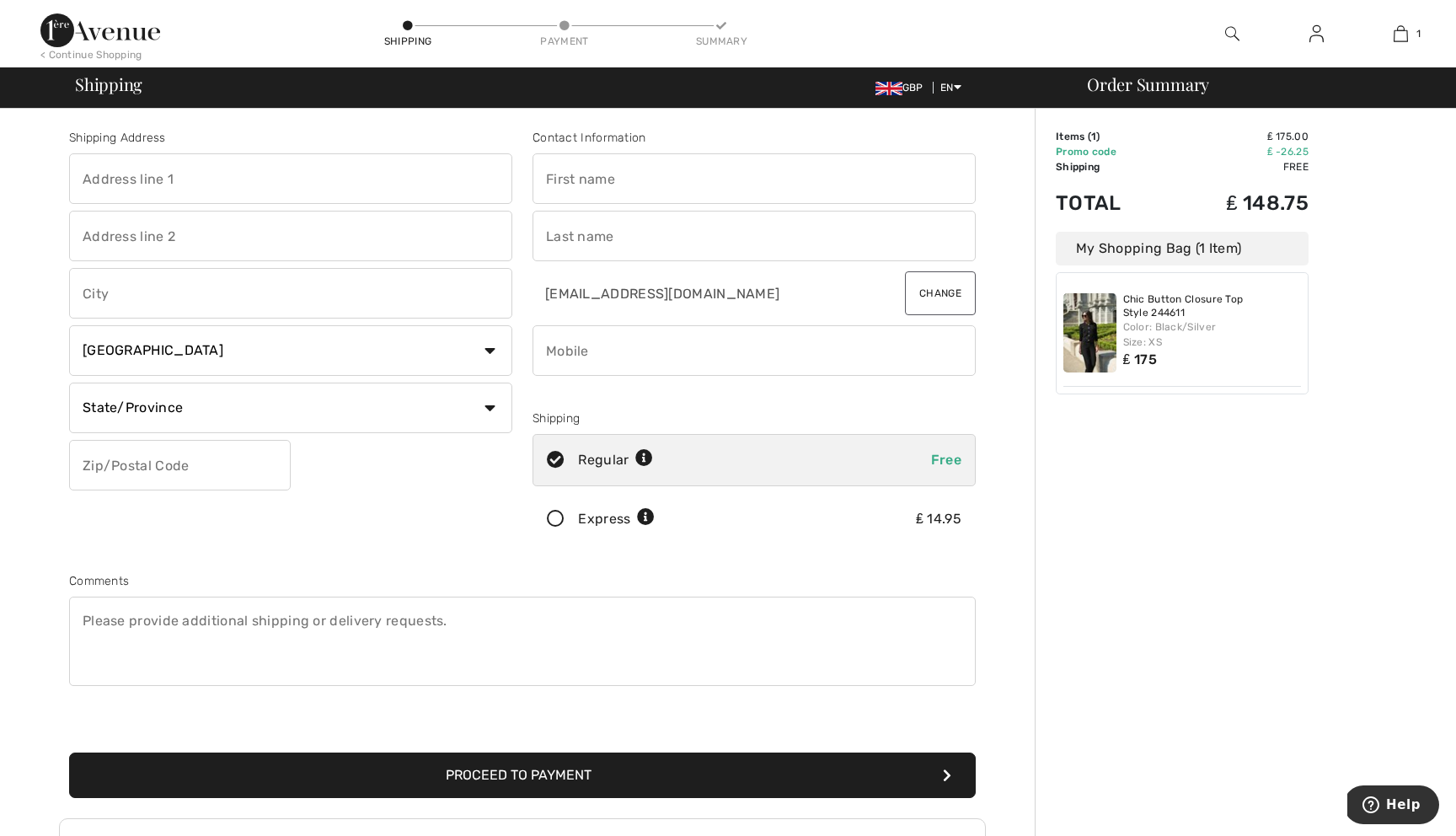
click at [299, 344] on select "Country Canada United States Afghanistan Aland Islands Albania Algeria American…" at bounding box center [290, 351] width 443 height 50
select select "FR"
click at [69, 326] on select "Country Canada United States Afghanistan Aland Islands Albania Algeria American…" at bounding box center [290, 351] width 443 height 50
click at [715, 456] on icon at bounding box center [707, 459] width 18 height 18
click at [709, 456] on icon at bounding box center [707, 459] width 18 height 18
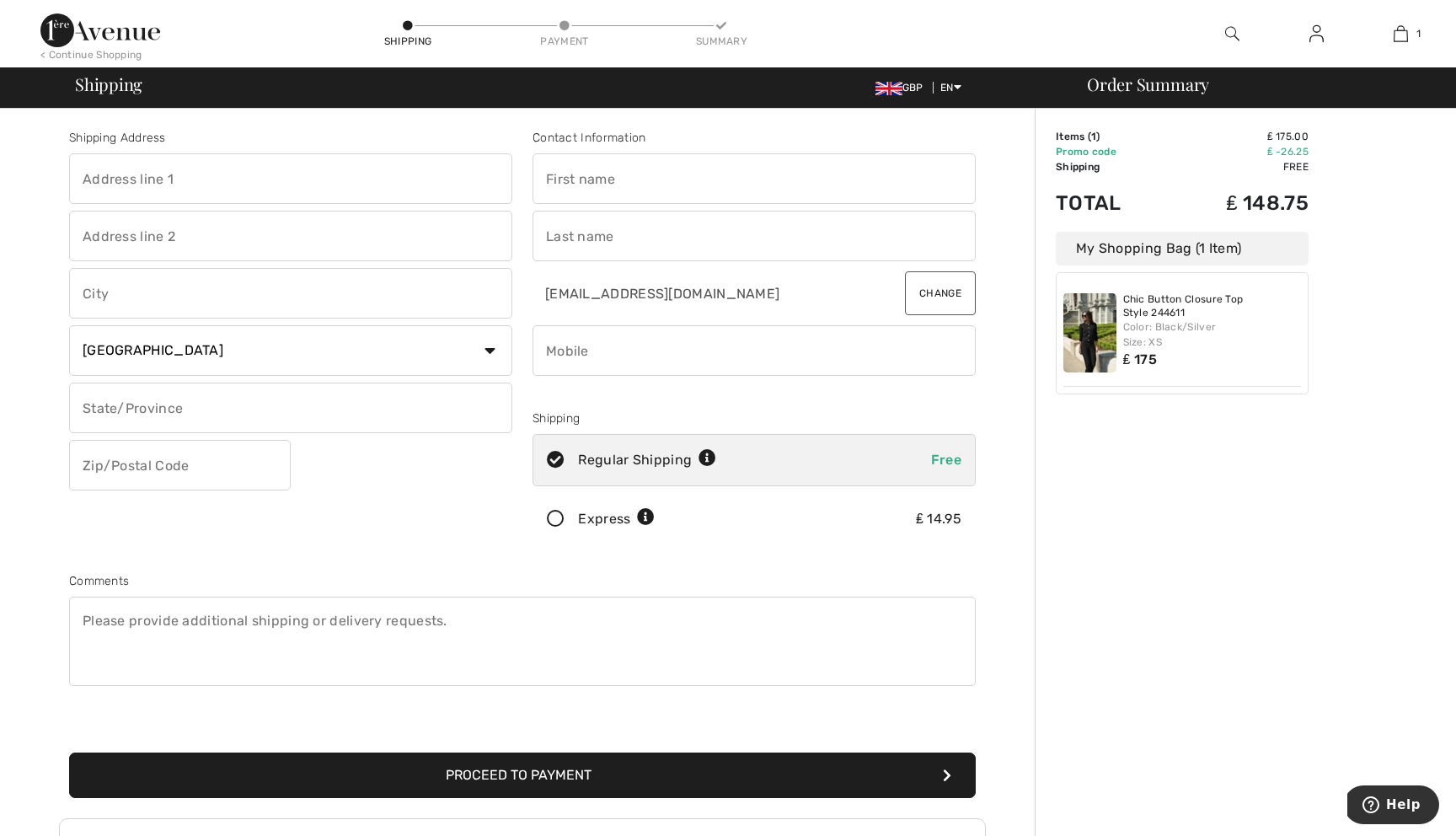
click at [706, 459] on icon at bounding box center [707, 459] width 18 height 18
radio input "true"
click at [558, 523] on icon at bounding box center [556, 520] width 45 height 18
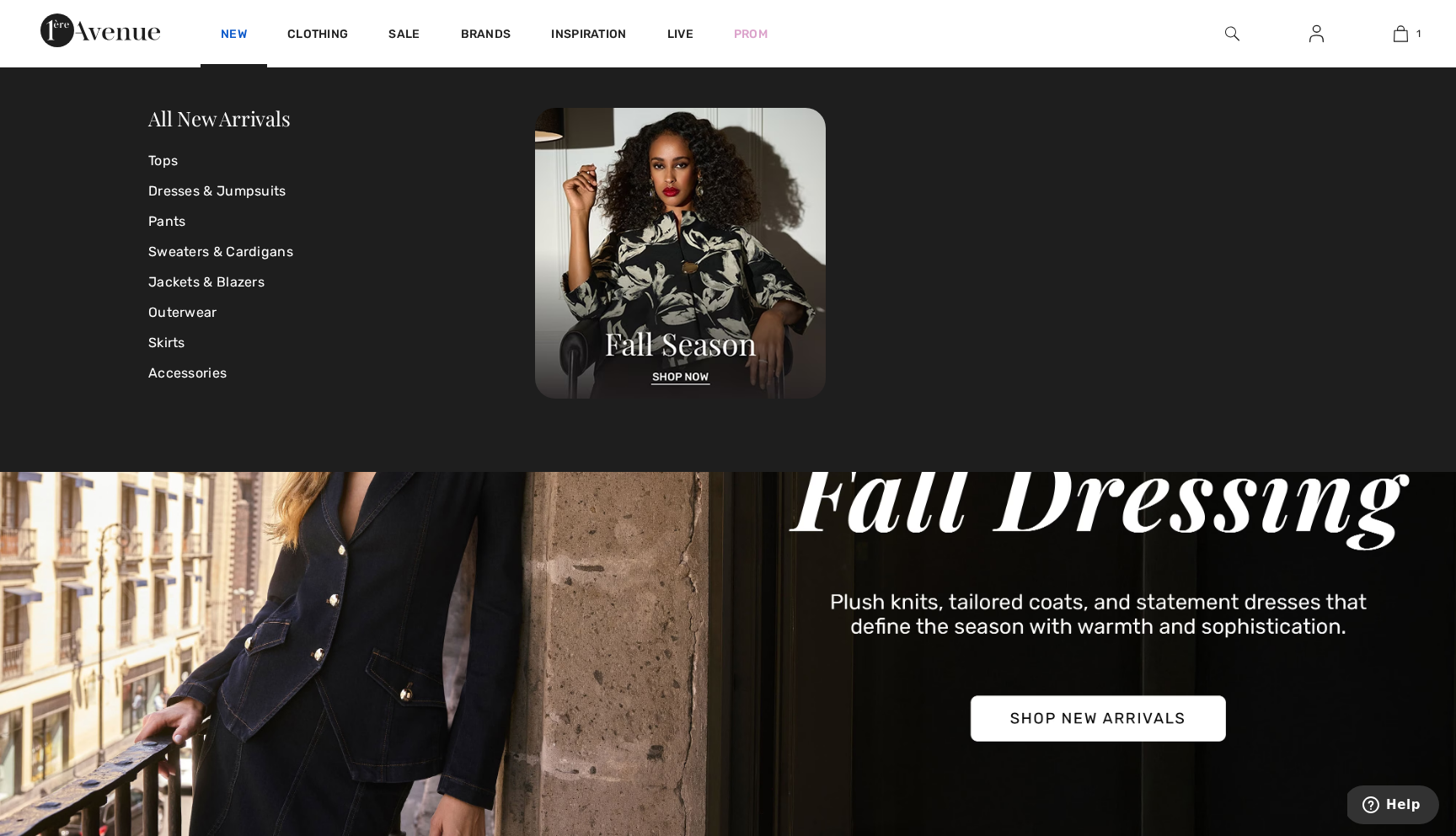
click at [230, 40] on link "New" at bounding box center [233, 36] width 26 height 18
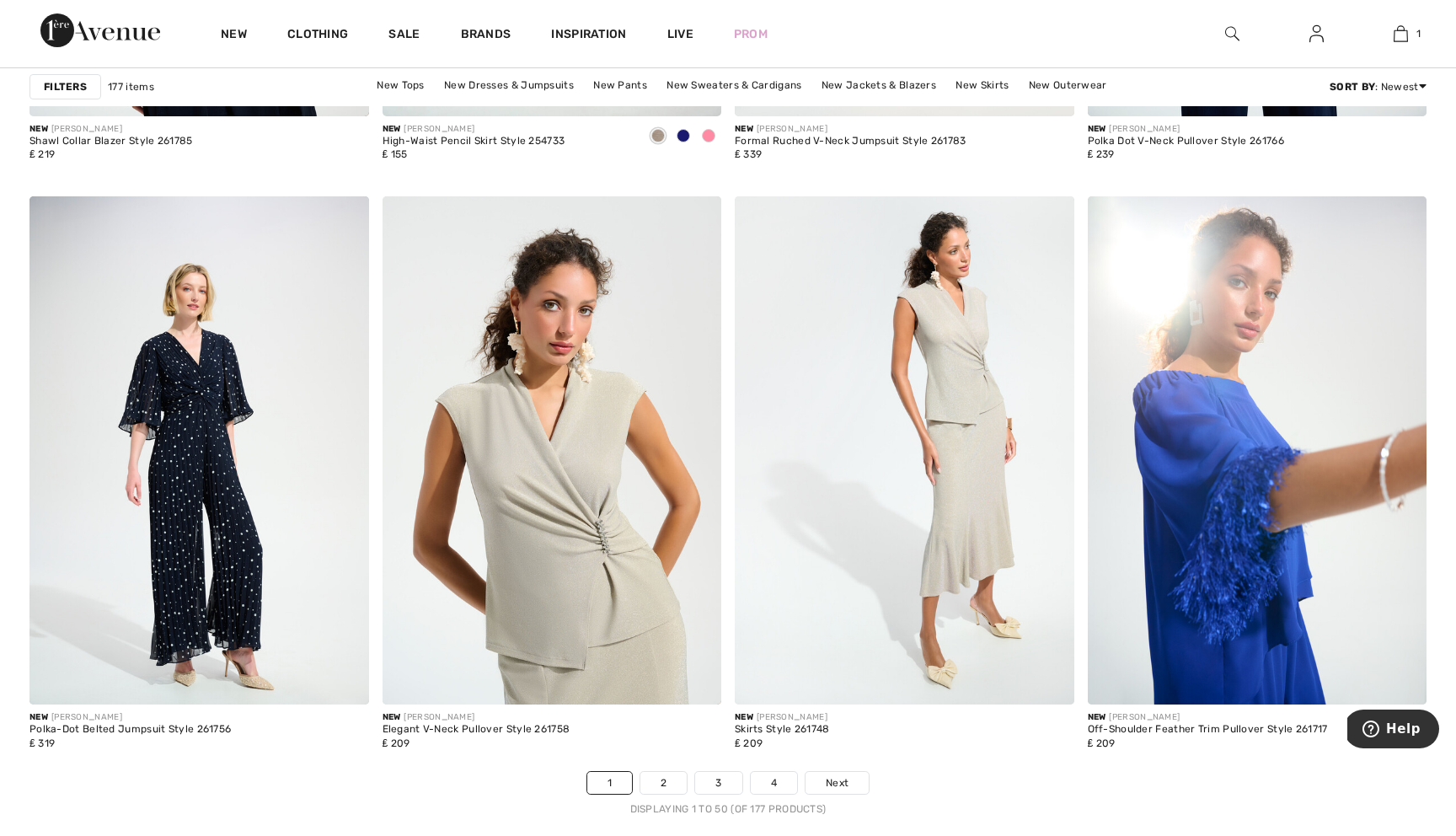
scroll to position [8957, 0]
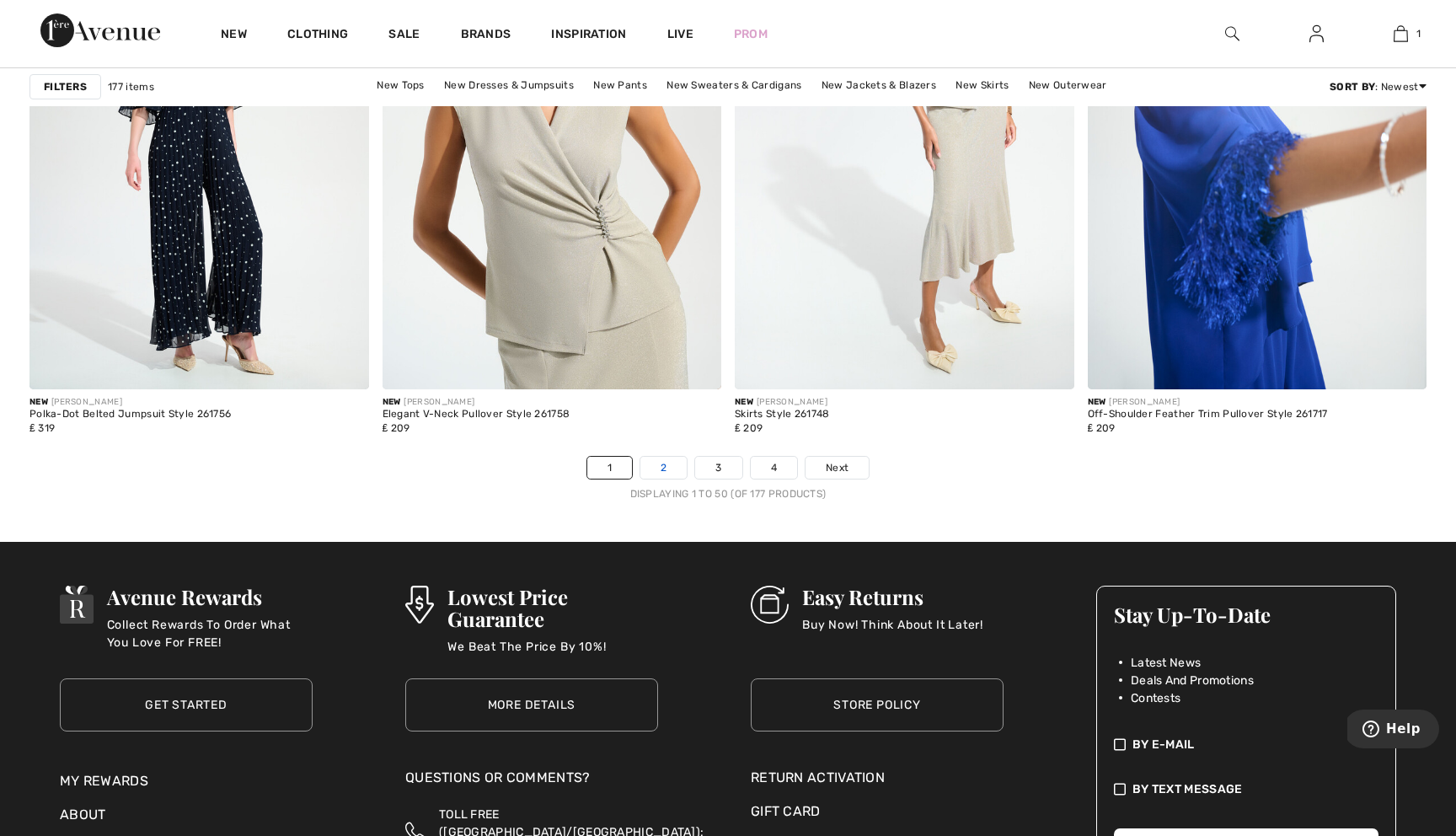
click at [654, 460] on link "2" at bounding box center [663, 467] width 47 height 22
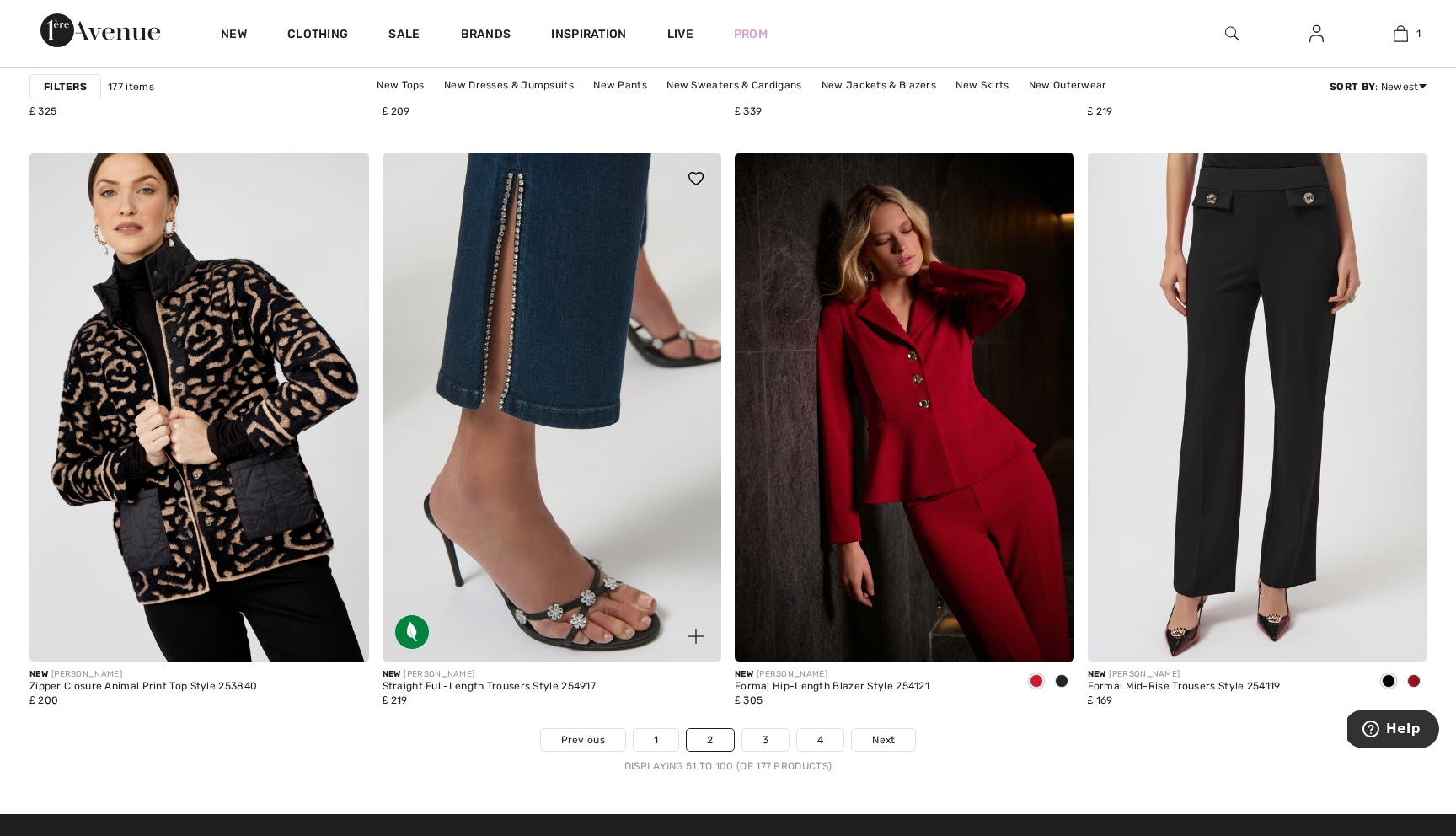
scroll to position [8678, 0]
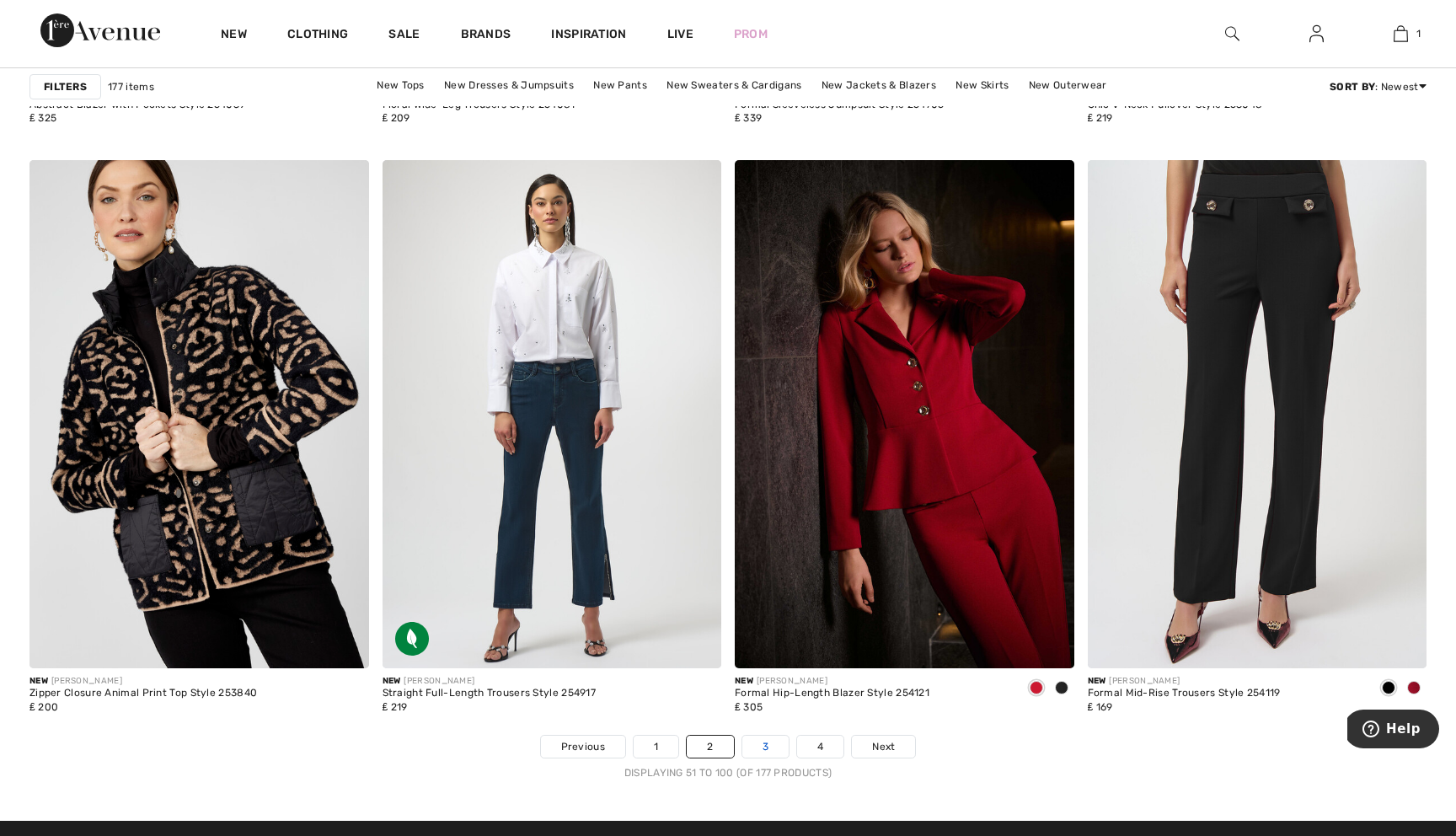
click at [761, 751] on link "3" at bounding box center [766, 747] width 47 height 22
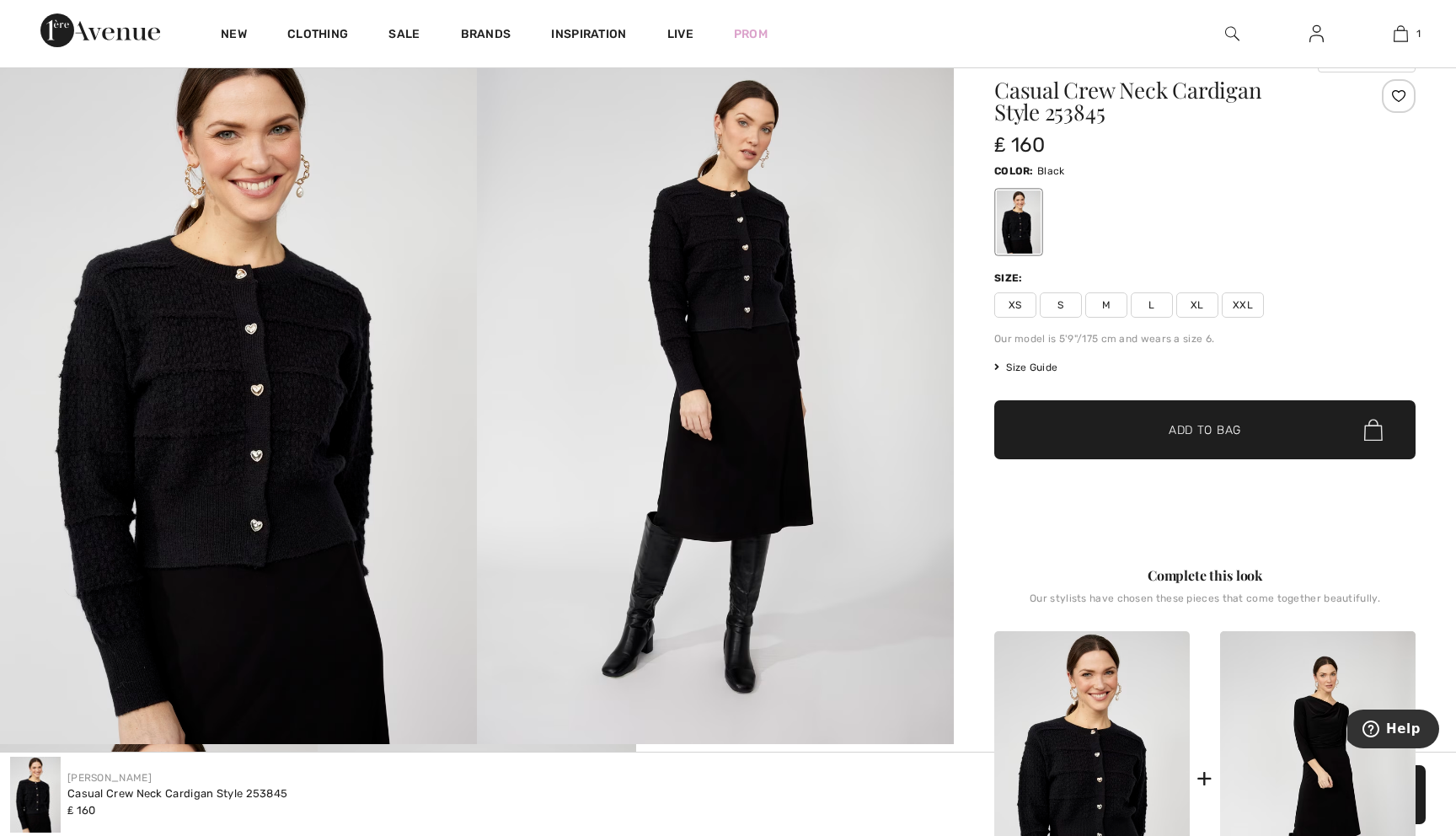
scroll to position [176, 0]
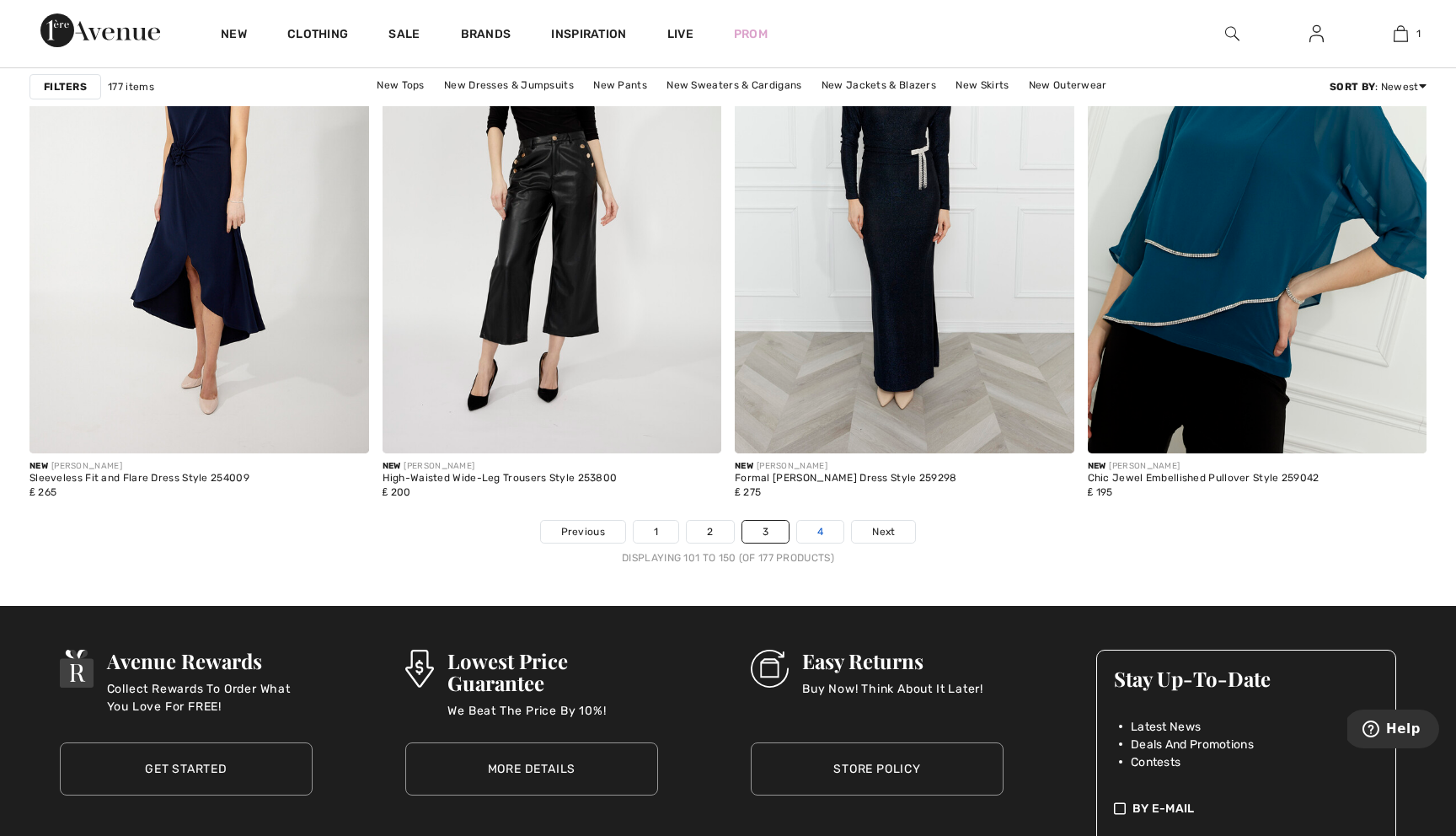
scroll to position [8894, 0]
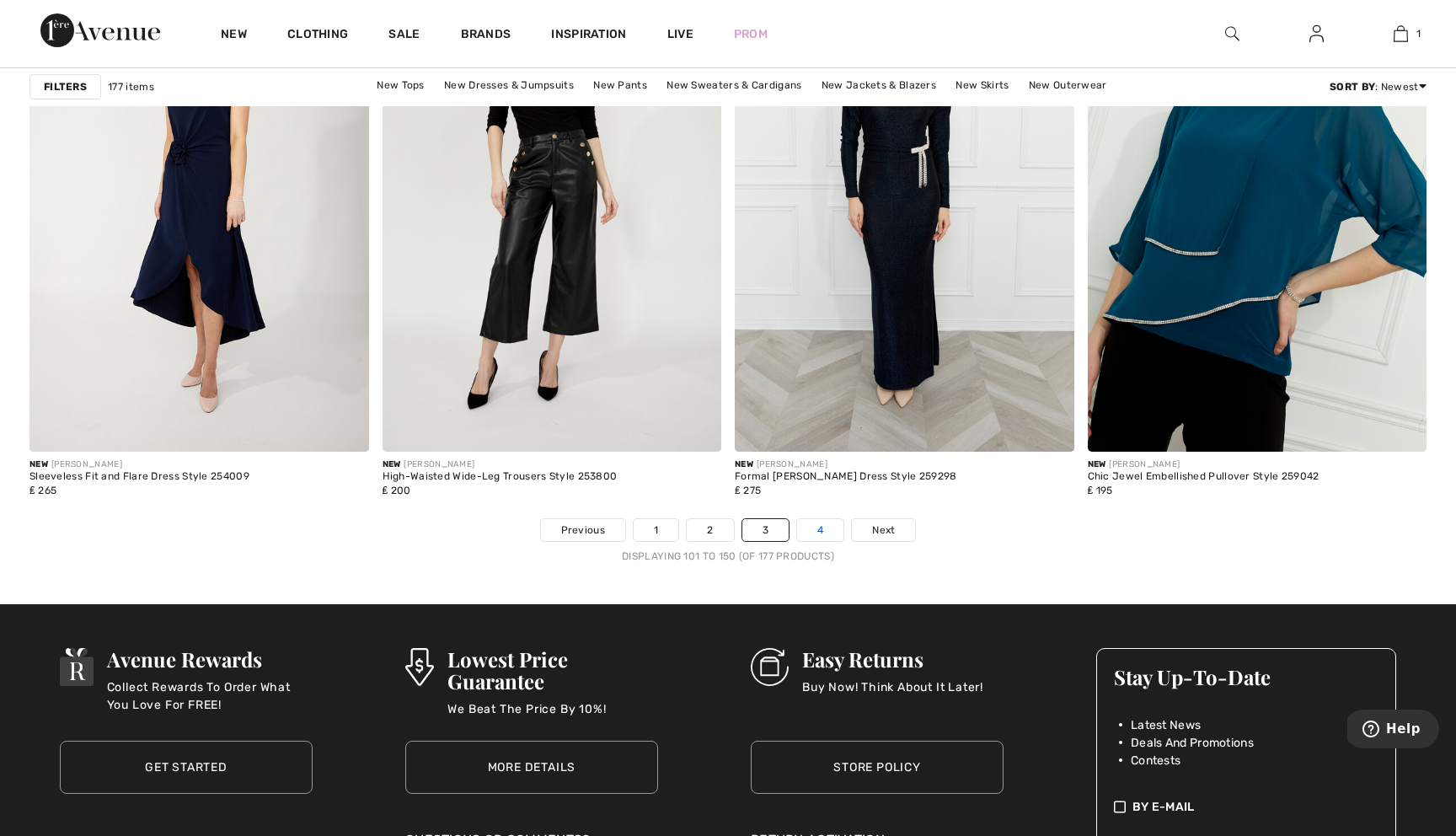
click at [812, 525] on link "4" at bounding box center [820, 530] width 47 height 22
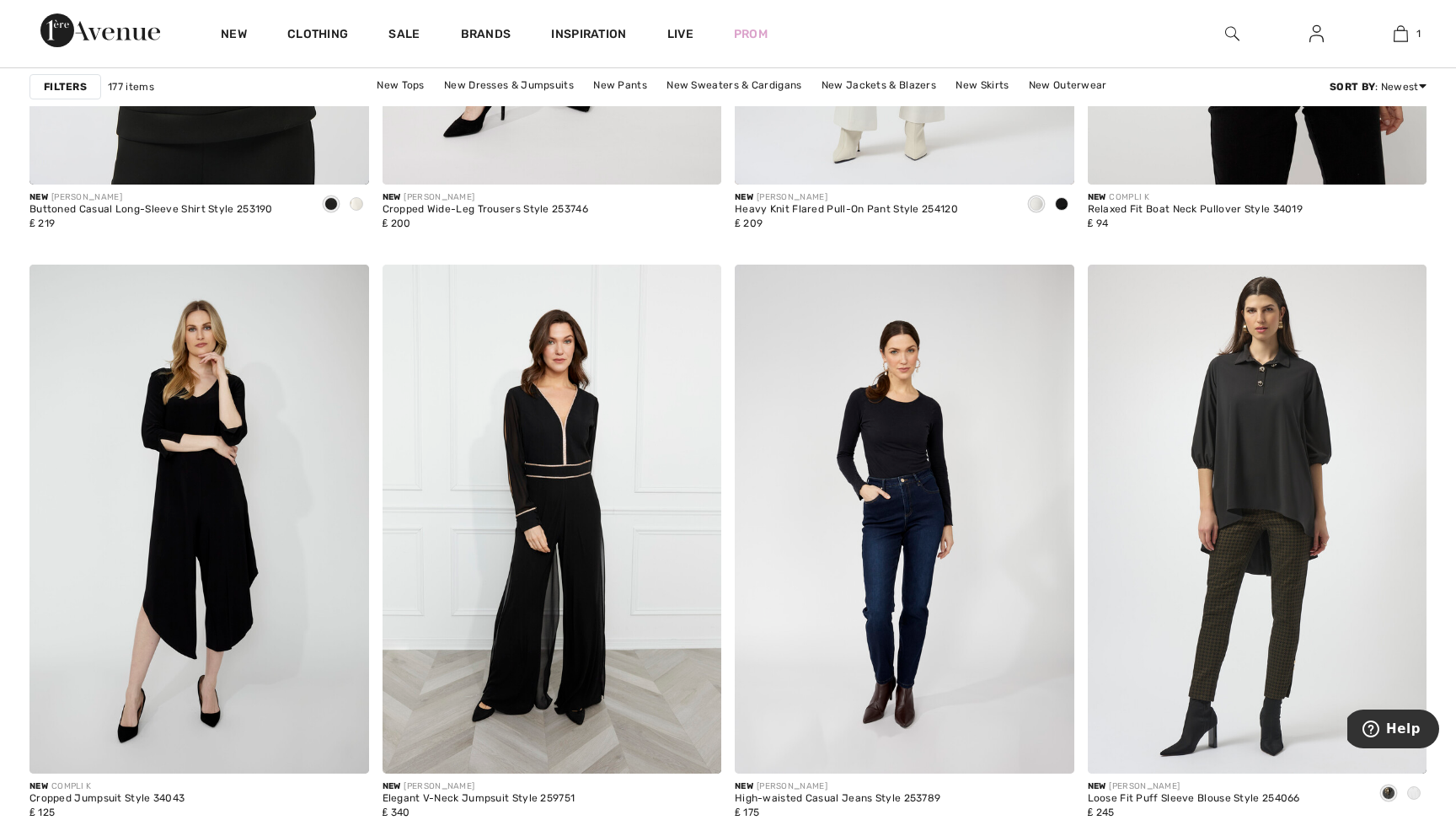
scroll to position [4138, 0]
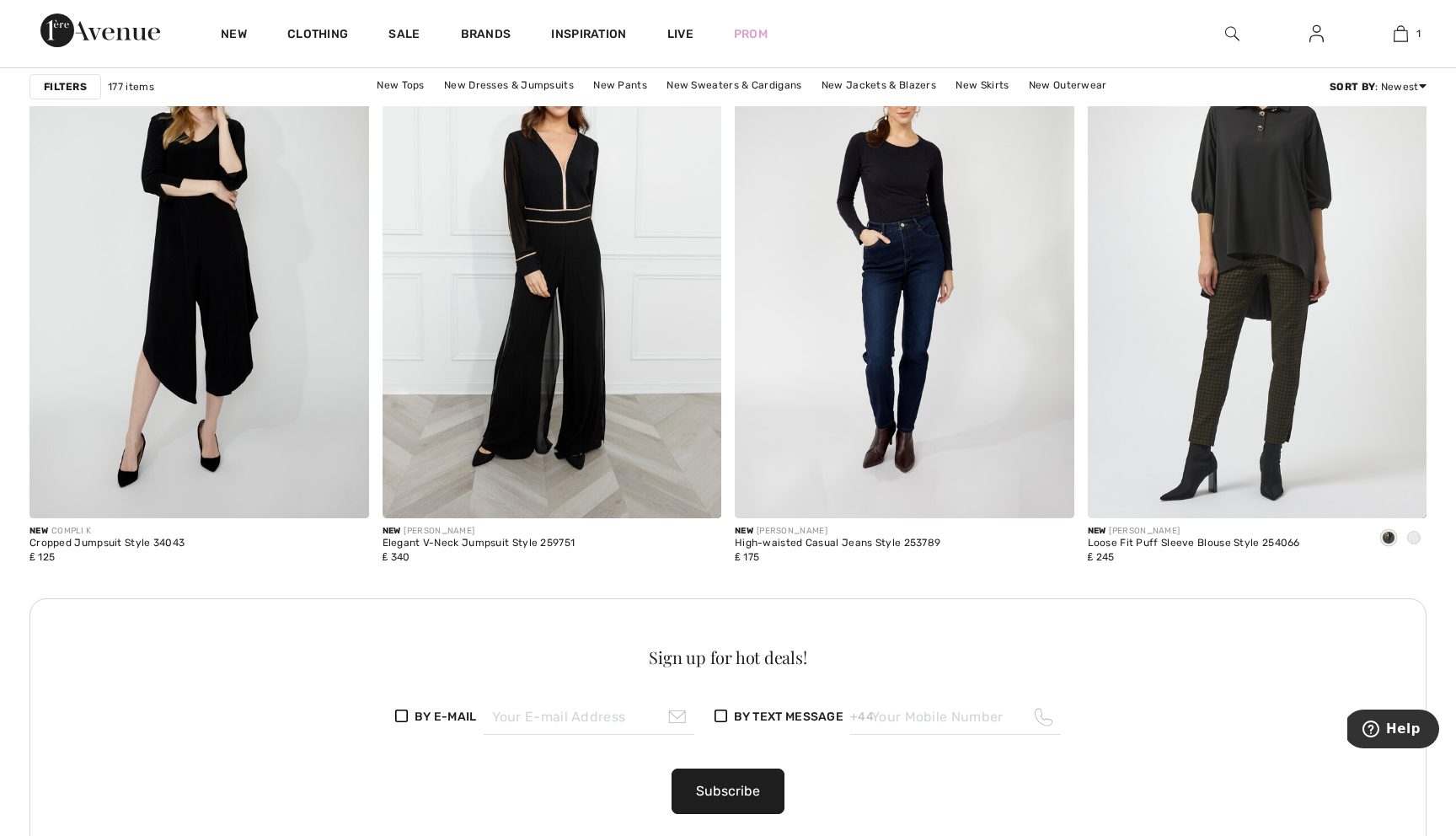
click at [1223, 33] on div at bounding box center [1232, 33] width 84 height 67
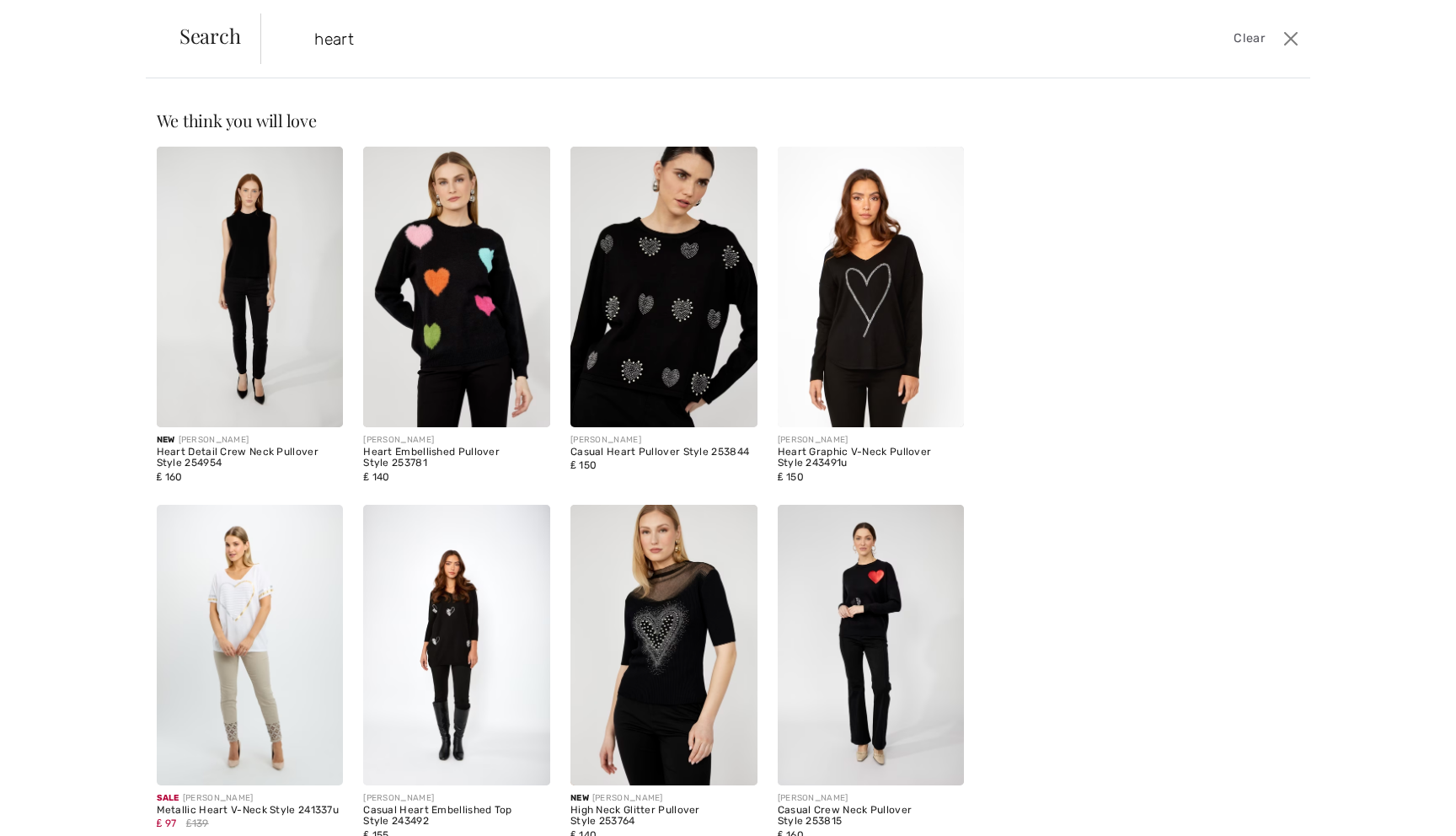
scroll to position [104, 0]
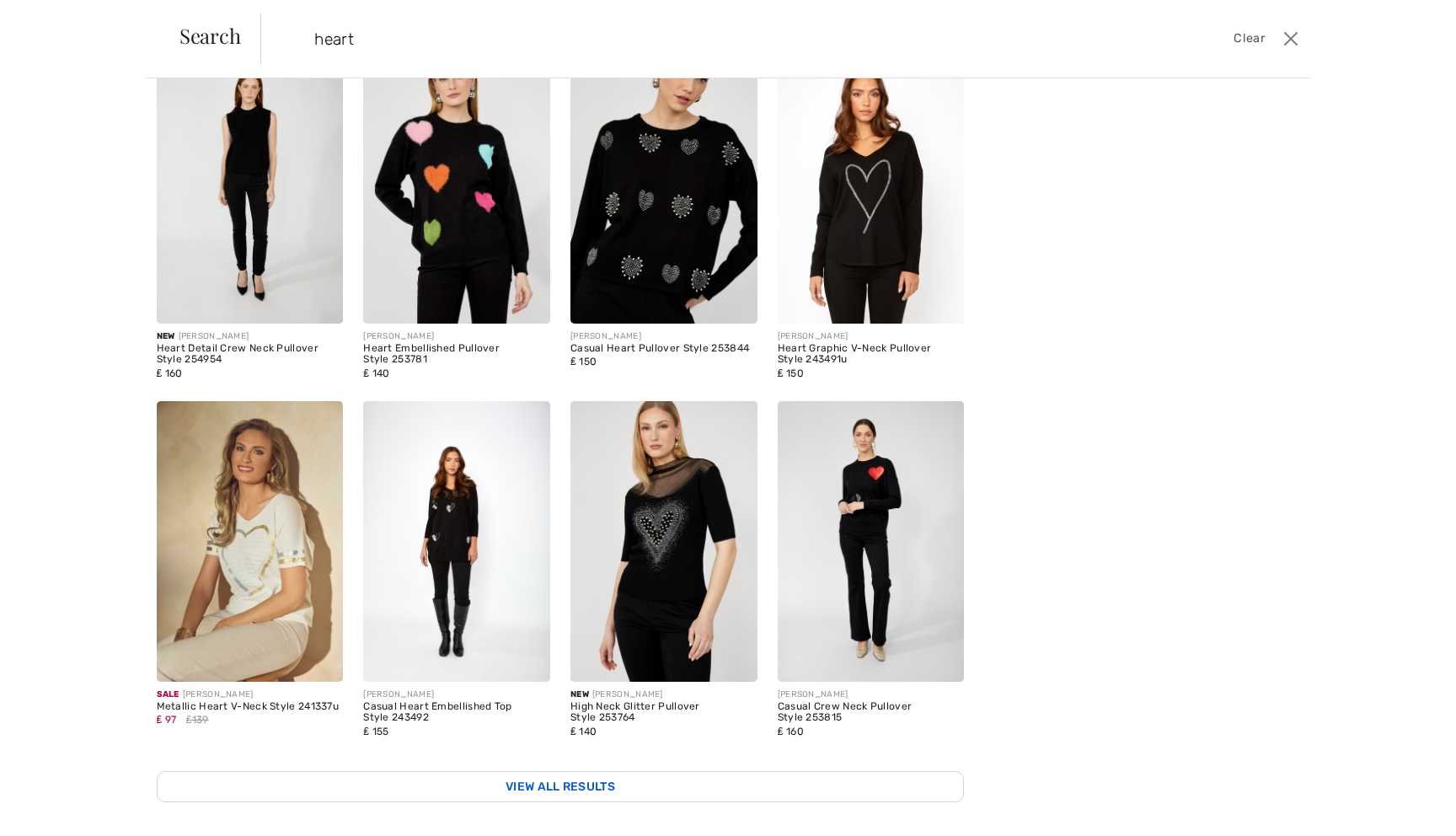
type input "heart"
click at [572, 794] on link "View All Results" at bounding box center [560, 787] width 808 height 31
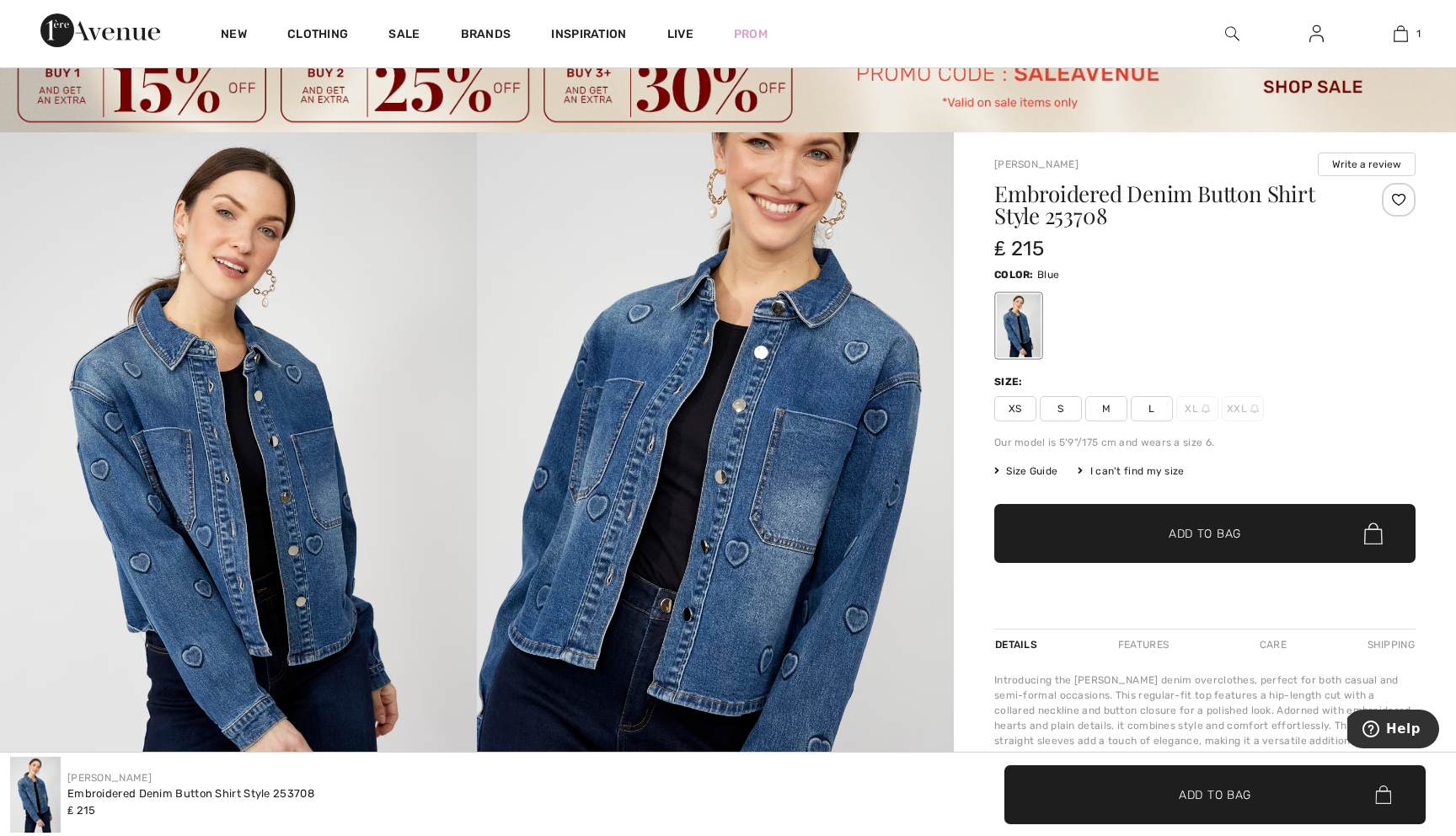
scroll to position [66, 0]
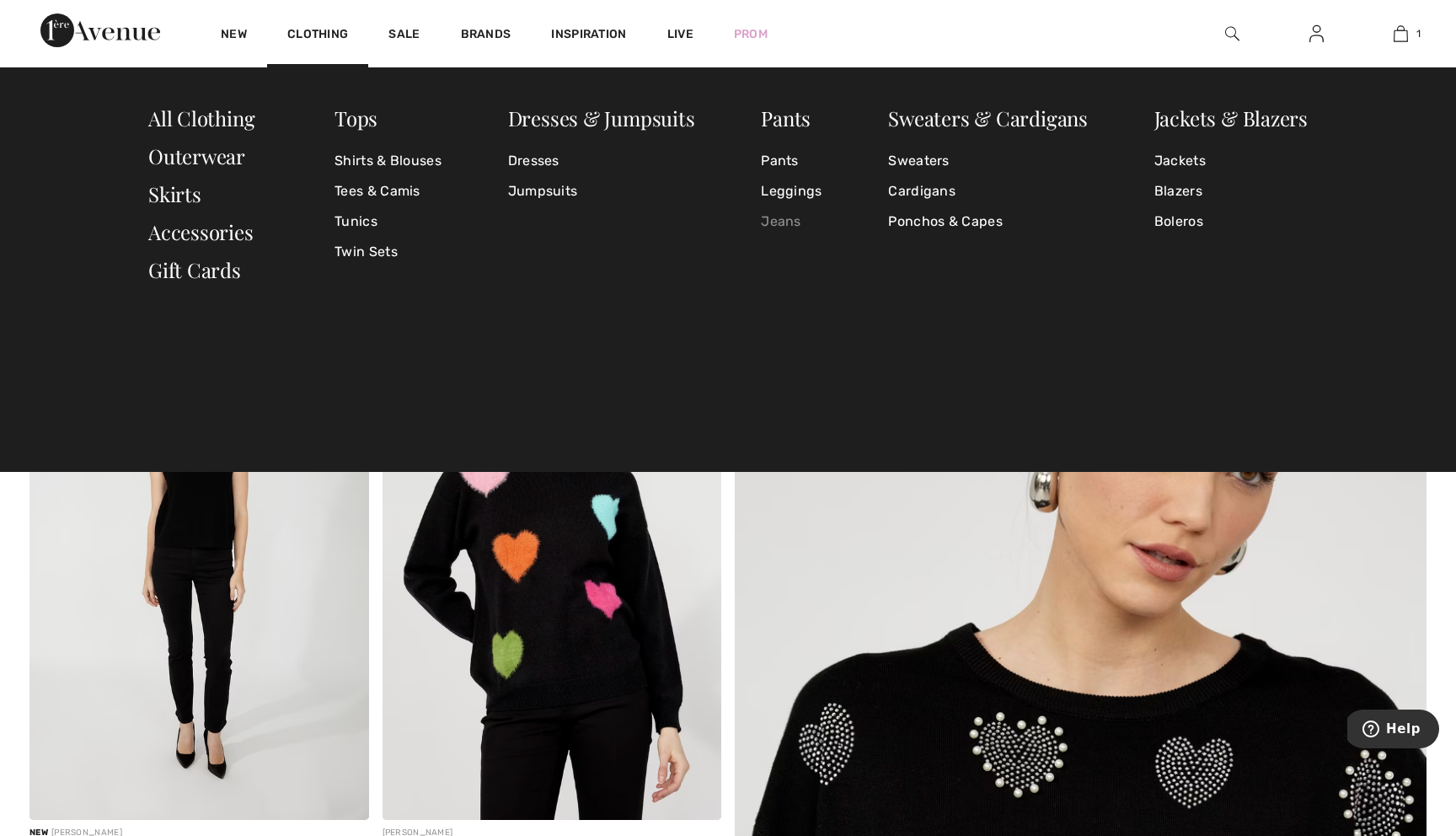
click at [793, 226] on link "Jeans" at bounding box center [792, 222] width 61 height 30
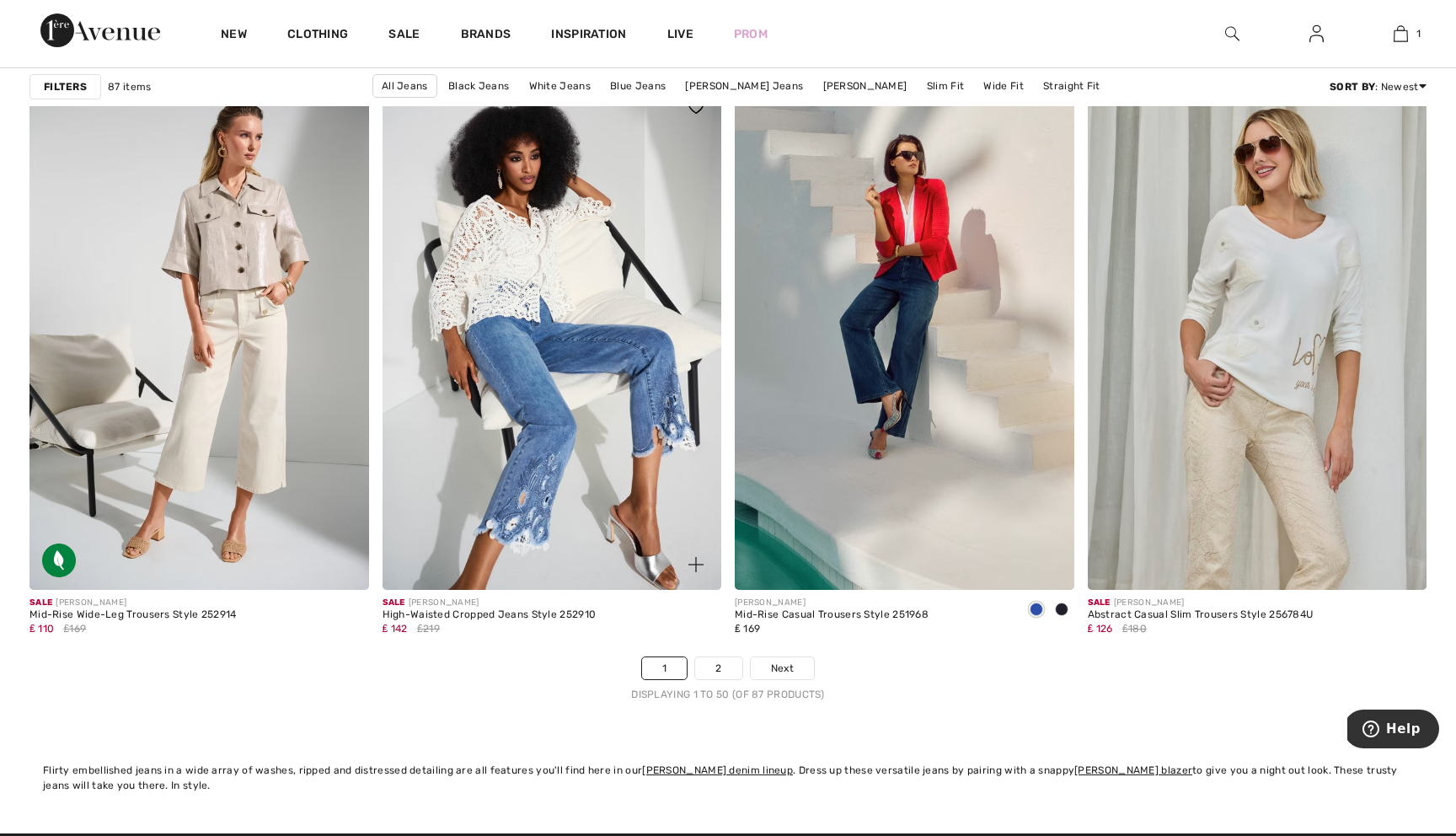
scroll to position [8991, 0]
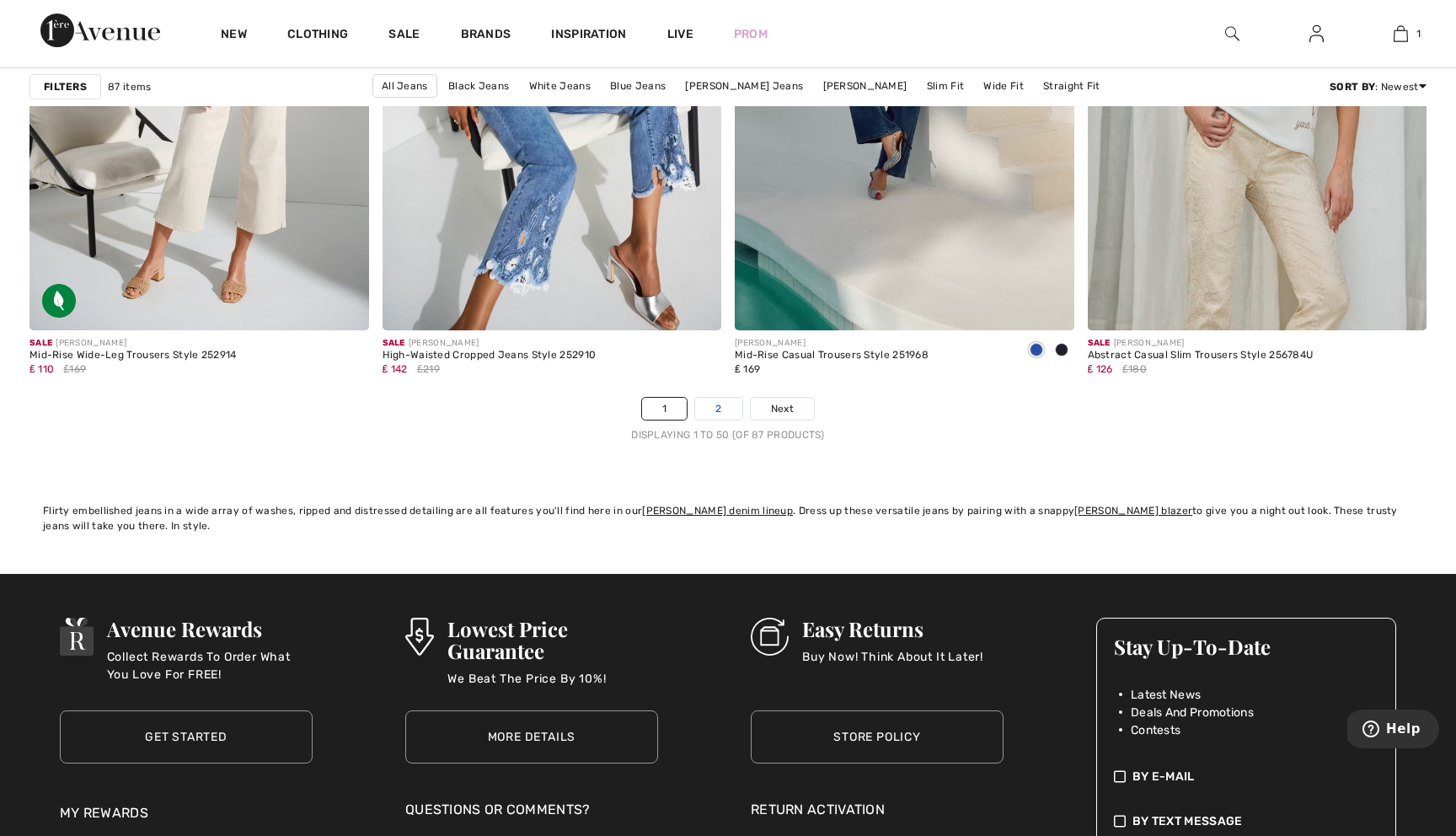
click at [721, 413] on link "2" at bounding box center [718, 409] width 47 height 22
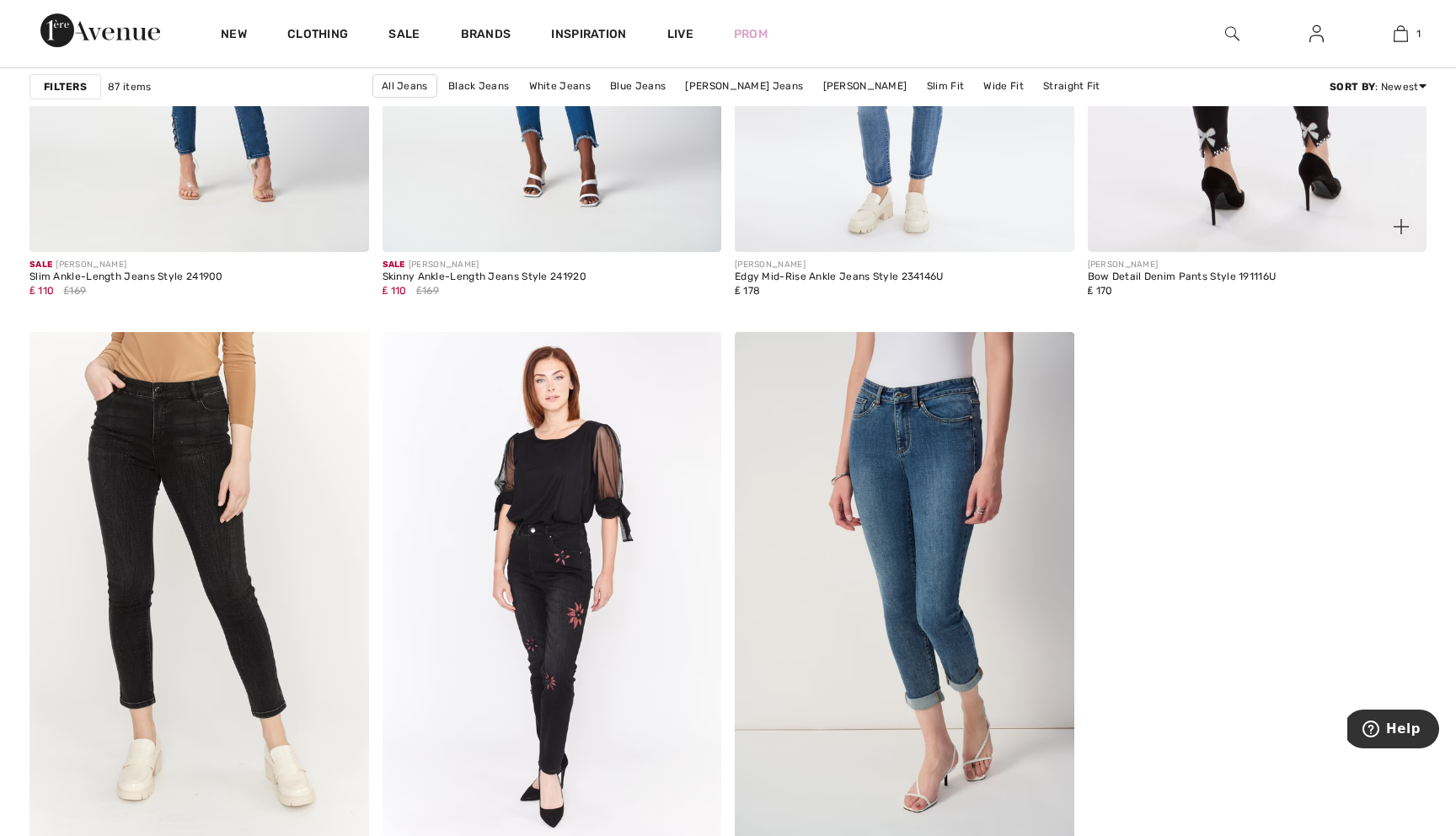
scroll to position [6699, 0]
